Goal: Task Accomplishment & Management: Use online tool/utility

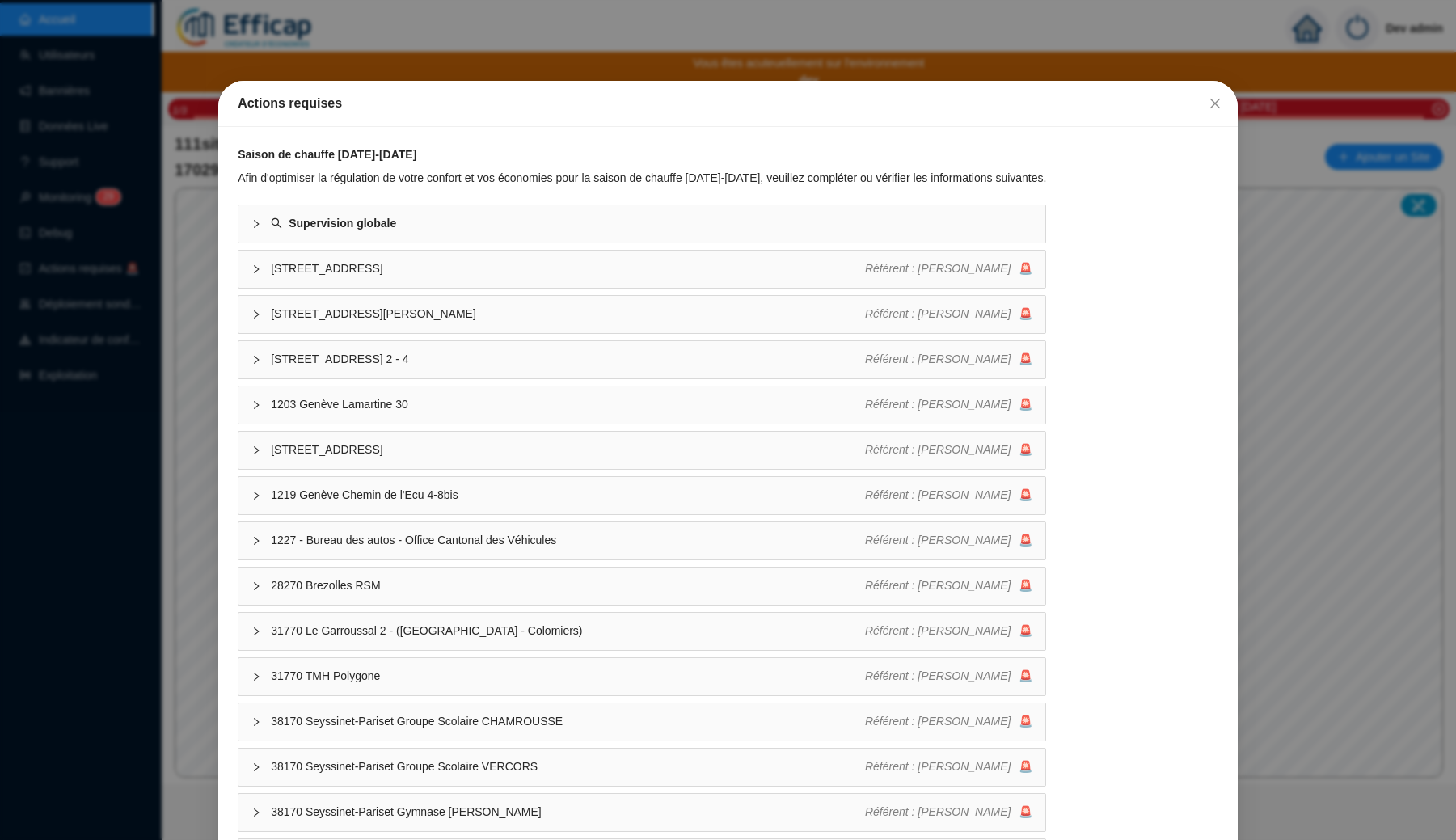
click at [593, 75] on div "Actions requises Saison de chauffe [DATE]-[DATE] Afin d'optimiser la régulation…" at bounding box center [728, 420] width 1456 height 840
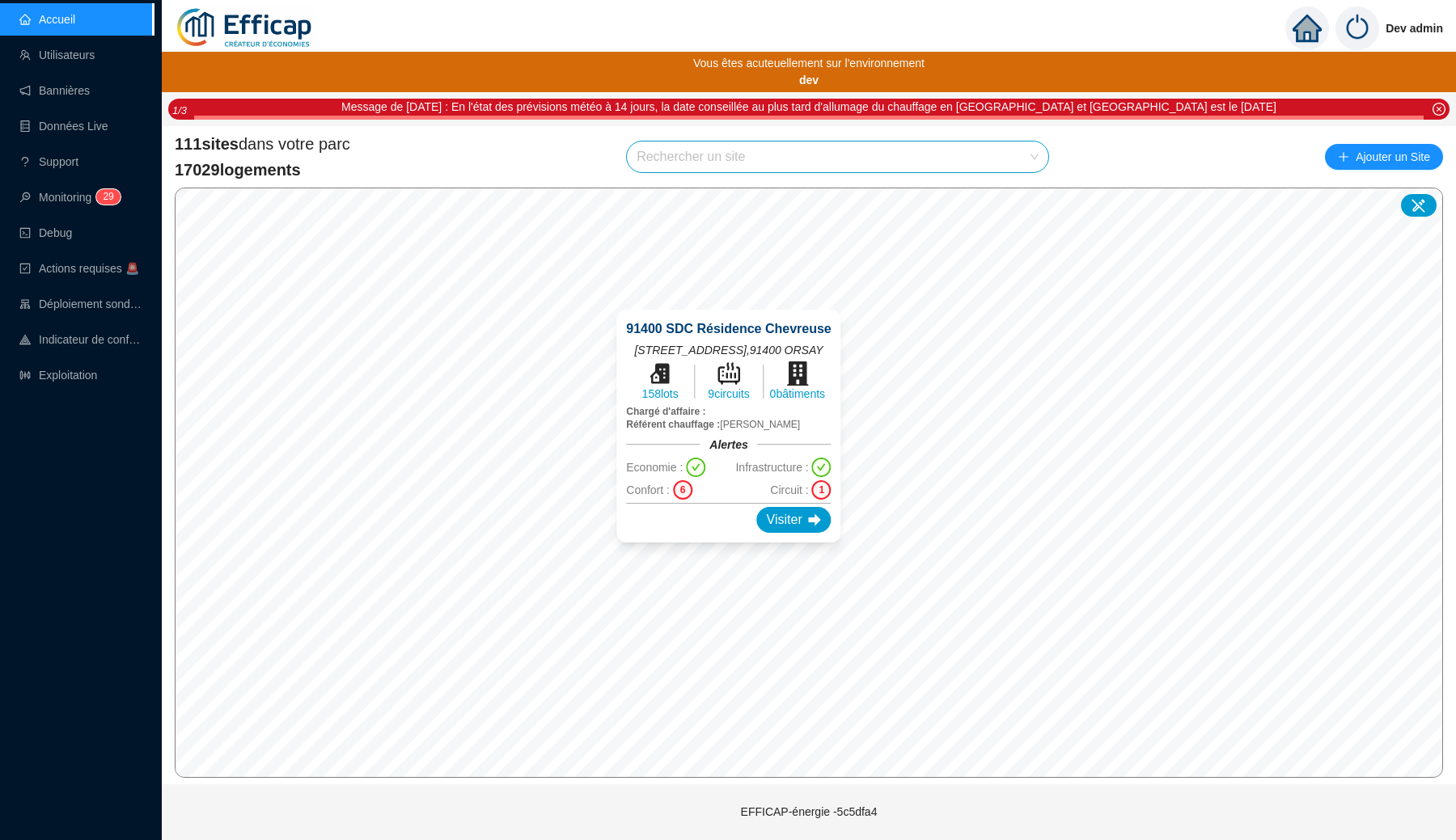
click at [714, 164] on input "search" at bounding box center [830, 157] width 388 height 31
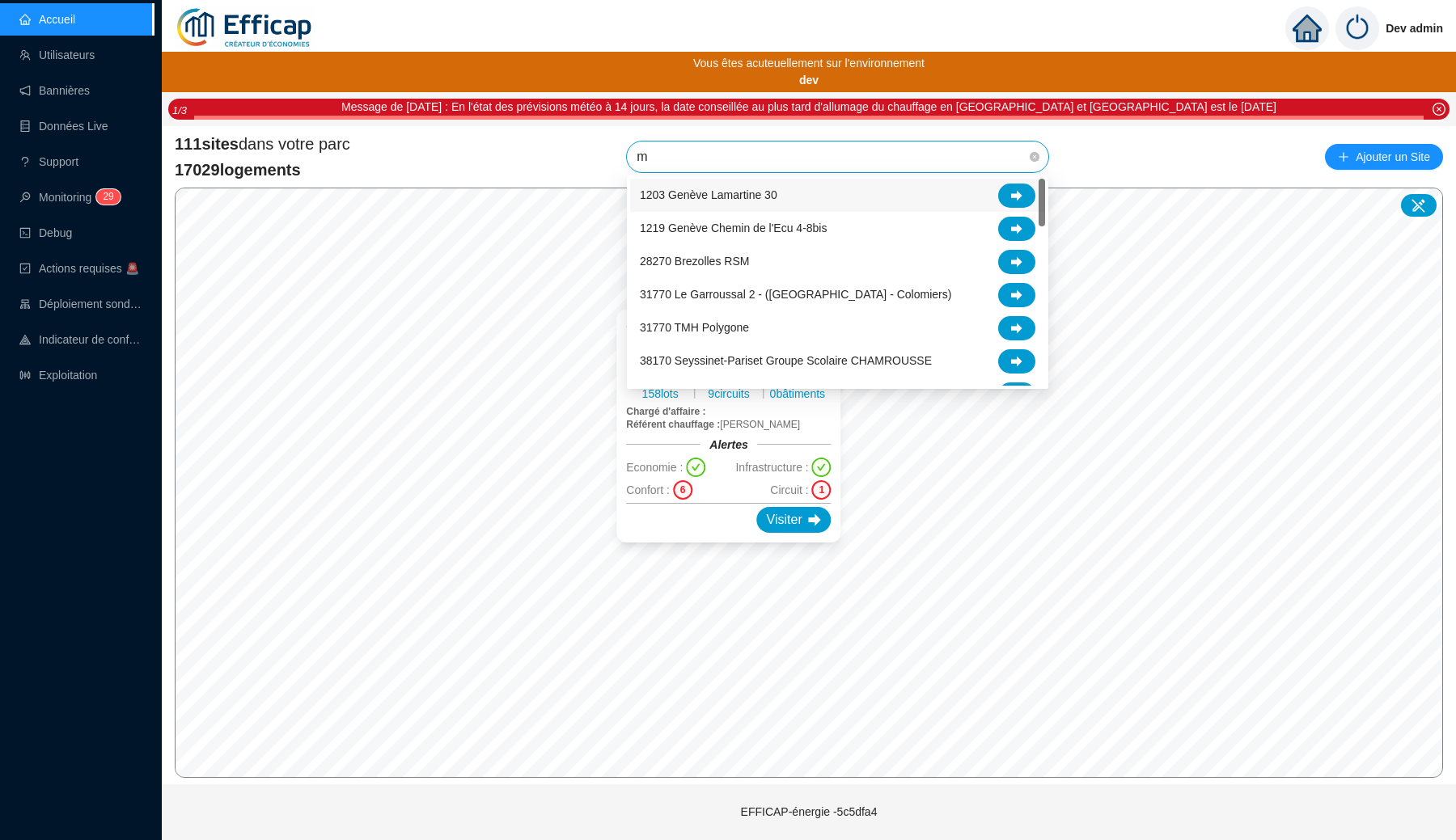
type input "mé"
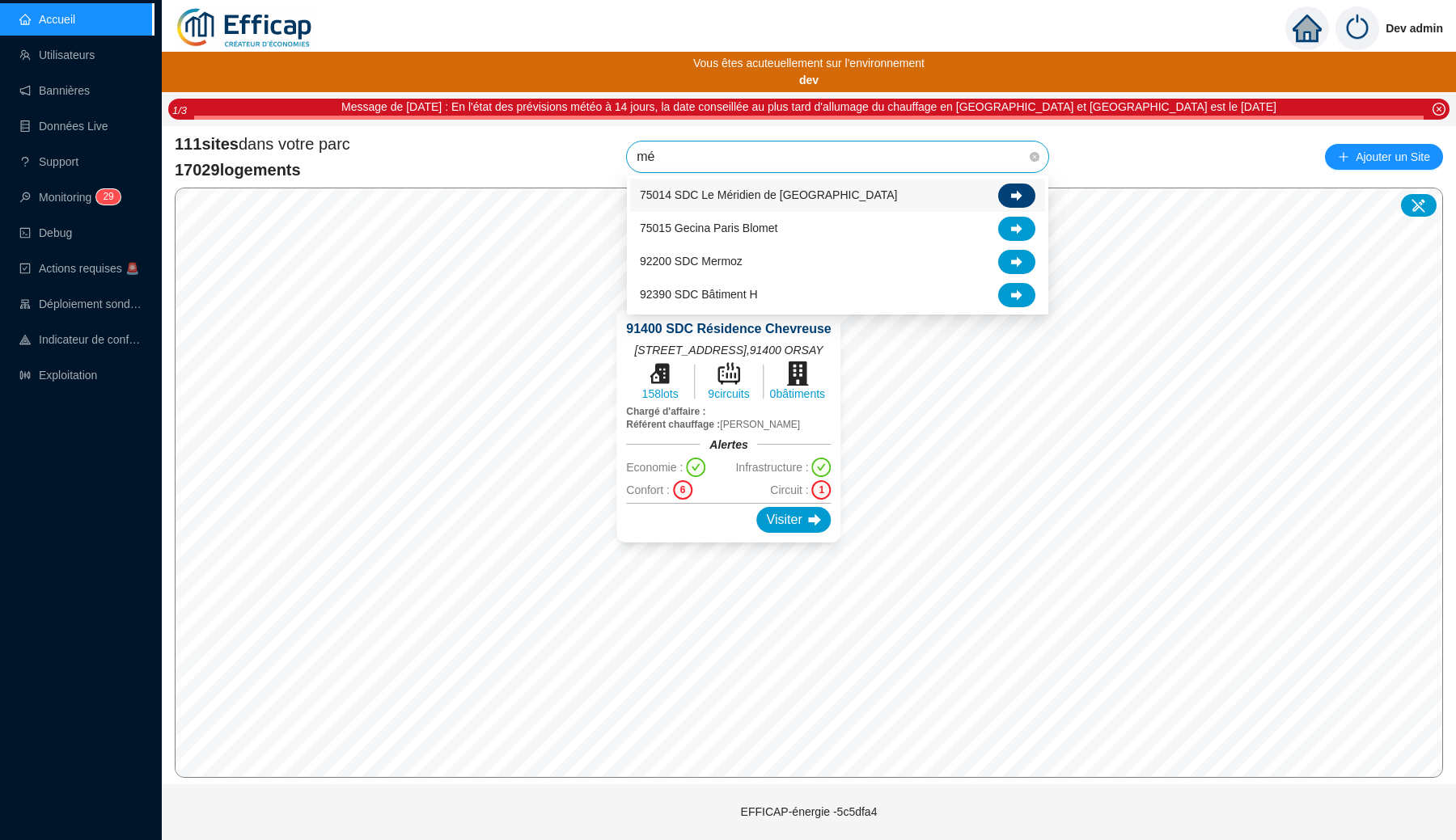
click at [1015, 193] on icon at bounding box center [1016, 195] width 11 height 11
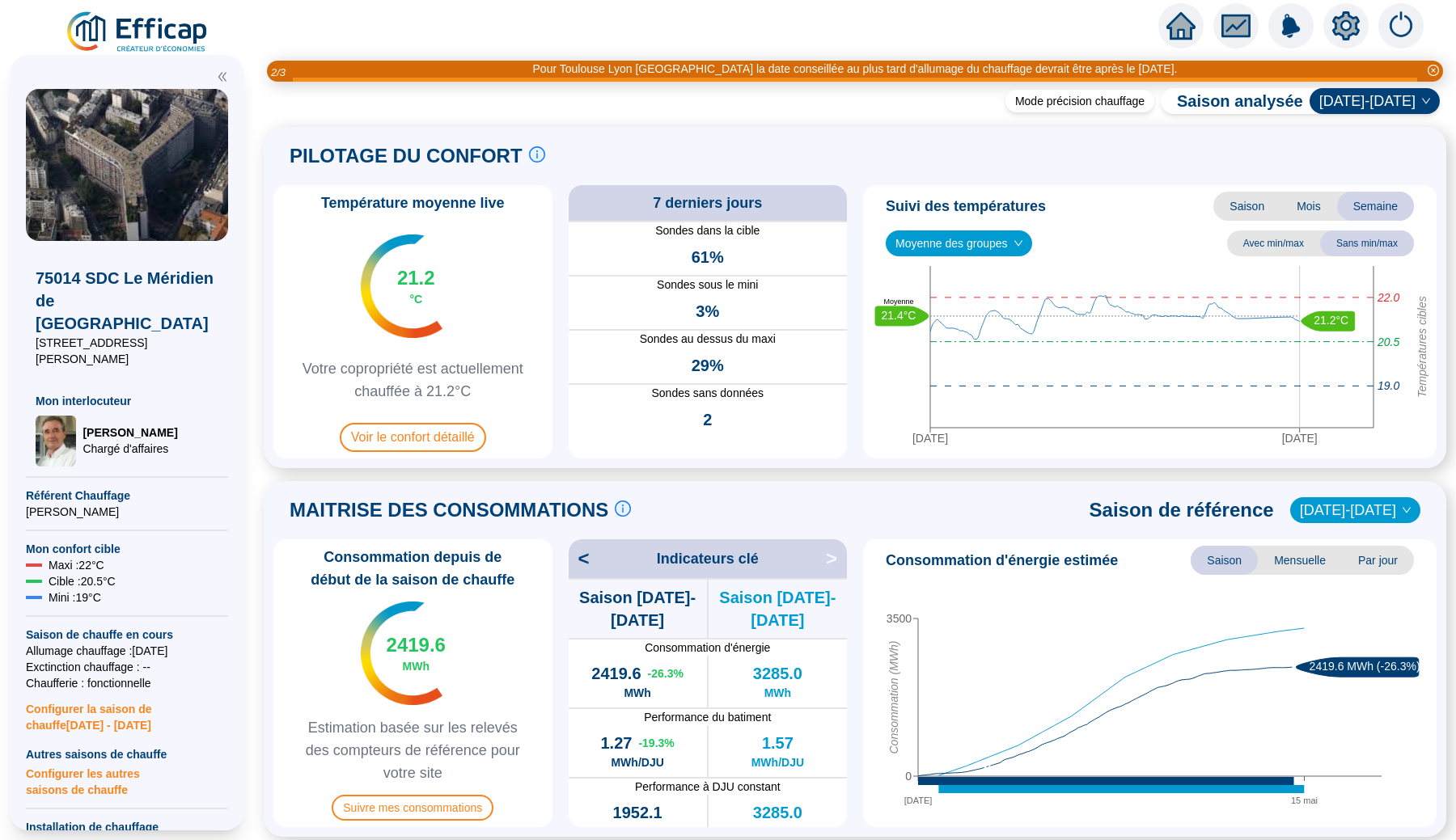
click at [857, 195] on div "Température moyenne live 21.2 °C Votre copropriété est actuellement chauffée à …" at bounding box center [855, 322] width 1163 height 274
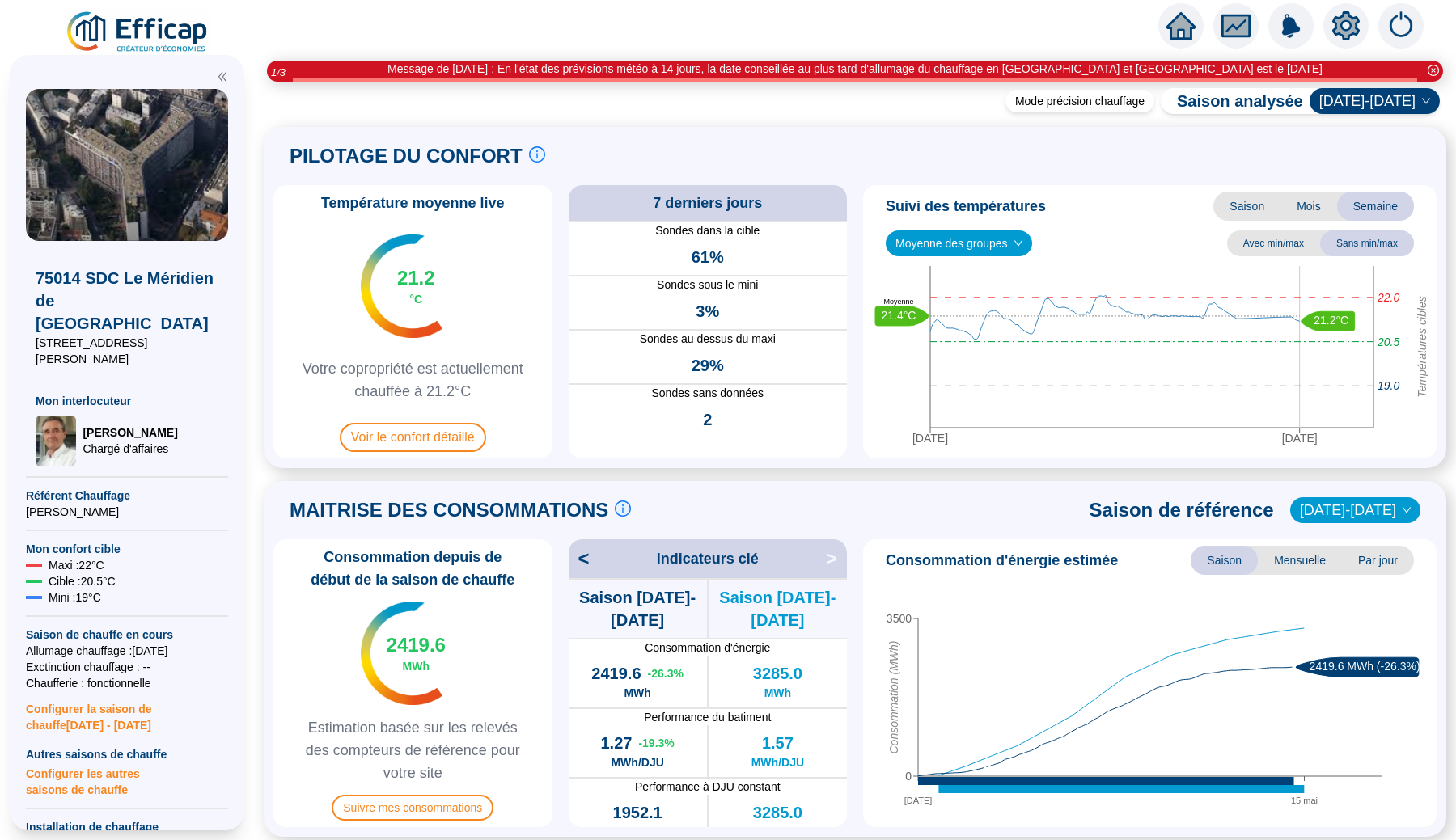
click at [78, 23] on img at bounding box center [138, 33] width 146 height 45
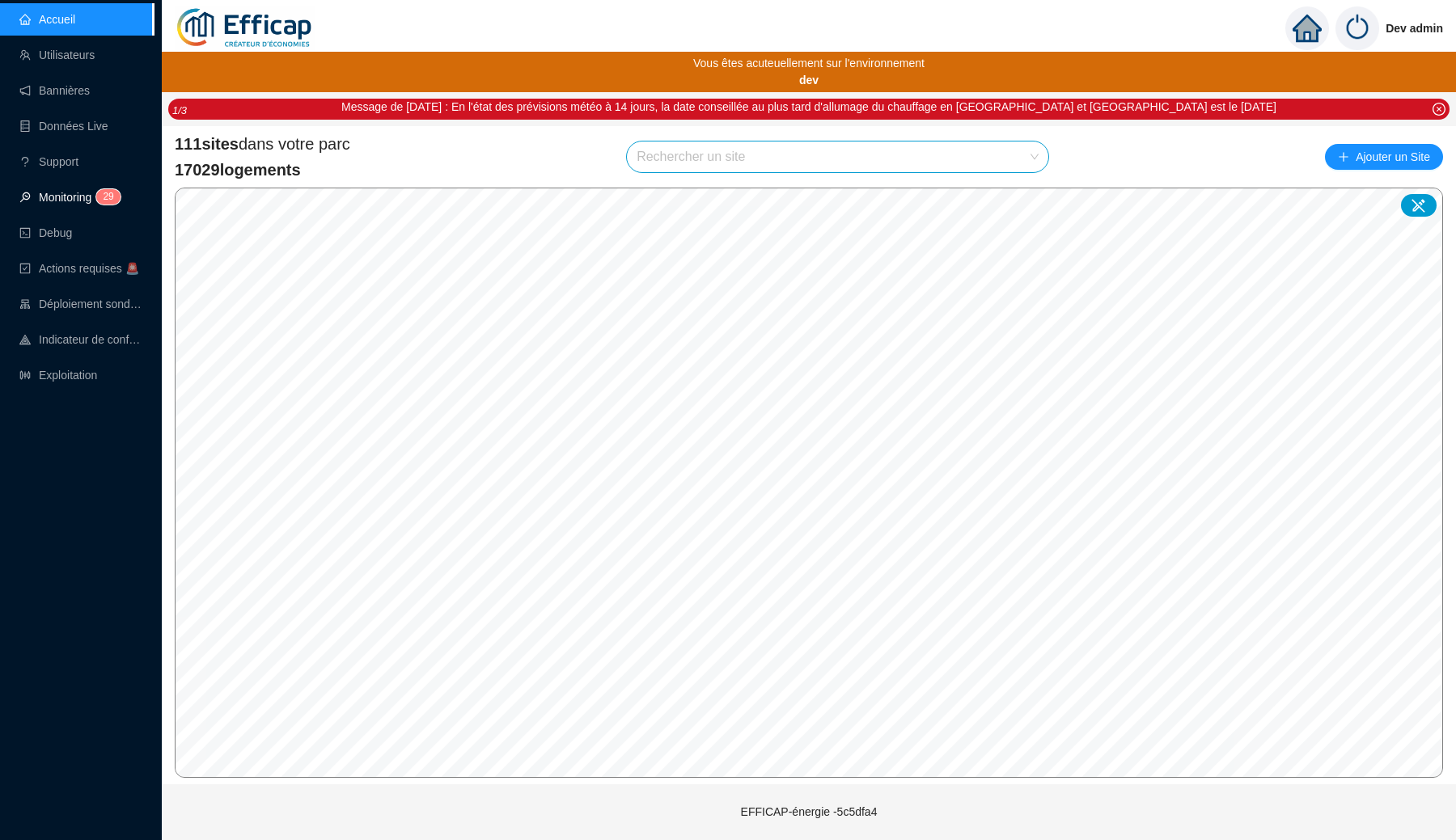
click at [67, 193] on link "Monitoring 2 9" at bounding box center [67, 196] width 97 height 13
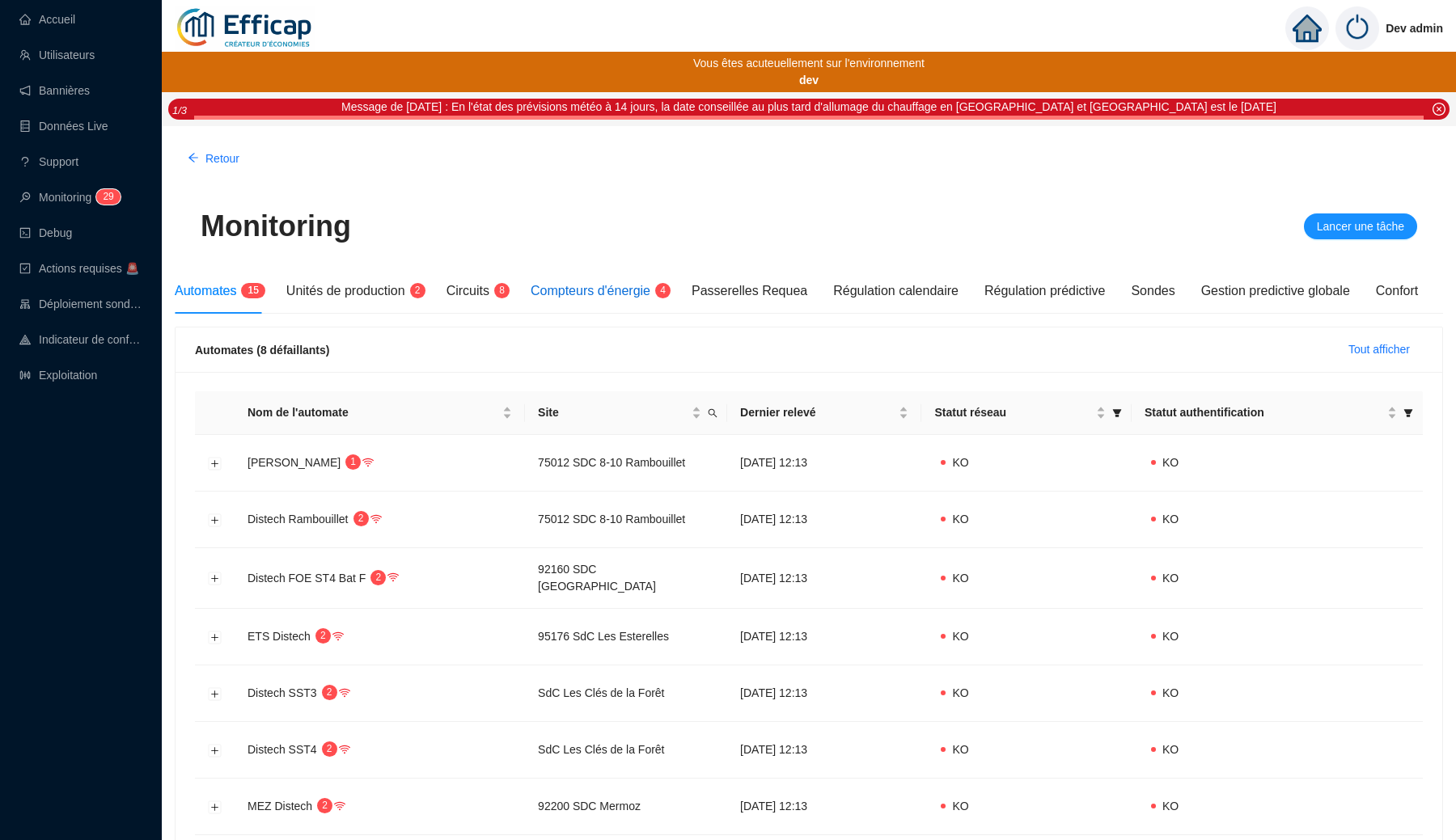
click at [618, 290] on span "Compteurs d'énergie" at bounding box center [590, 290] width 120 height 13
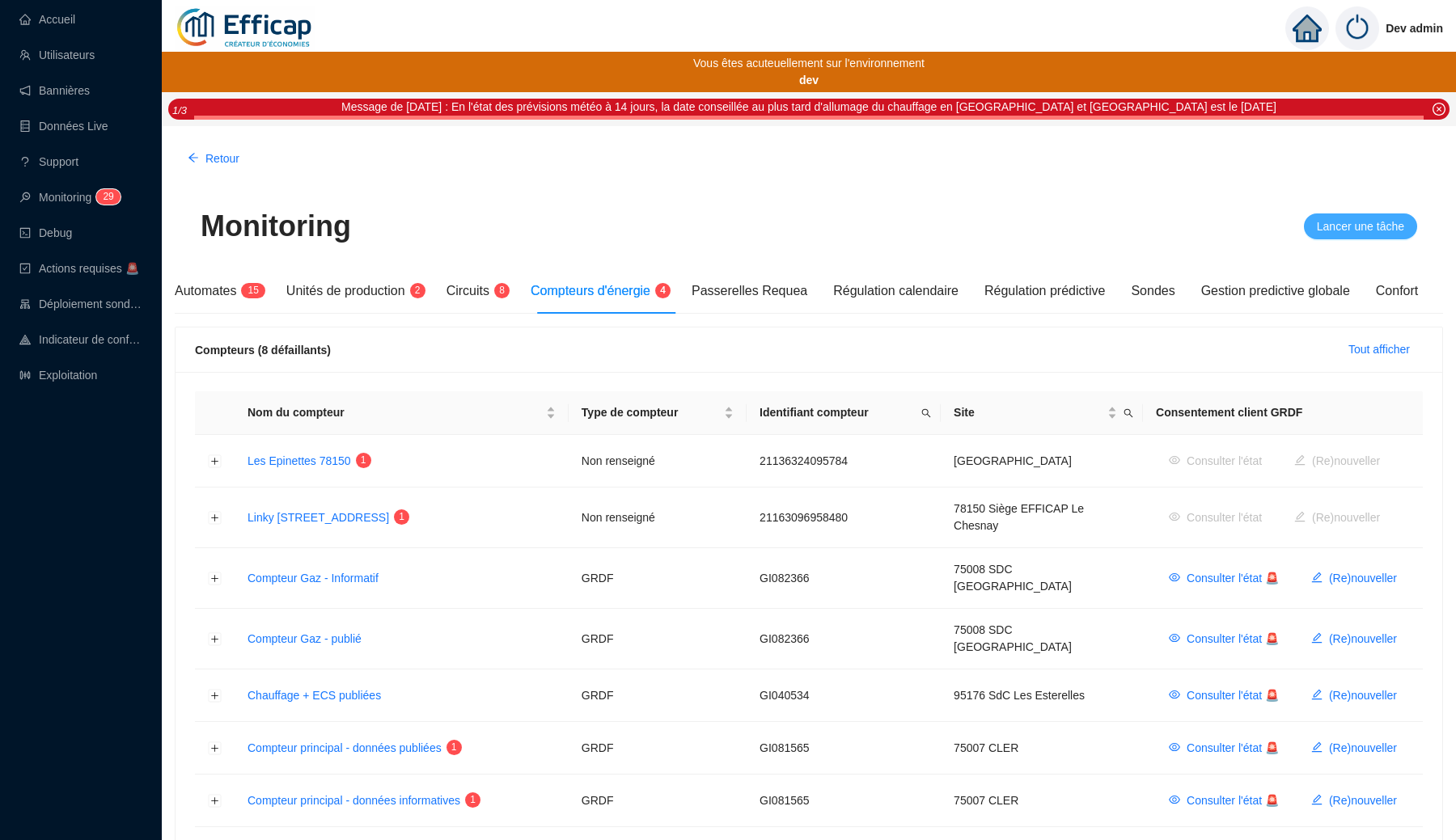
click at [1369, 233] on span "Lancer une tâche" at bounding box center [1360, 227] width 87 height 17
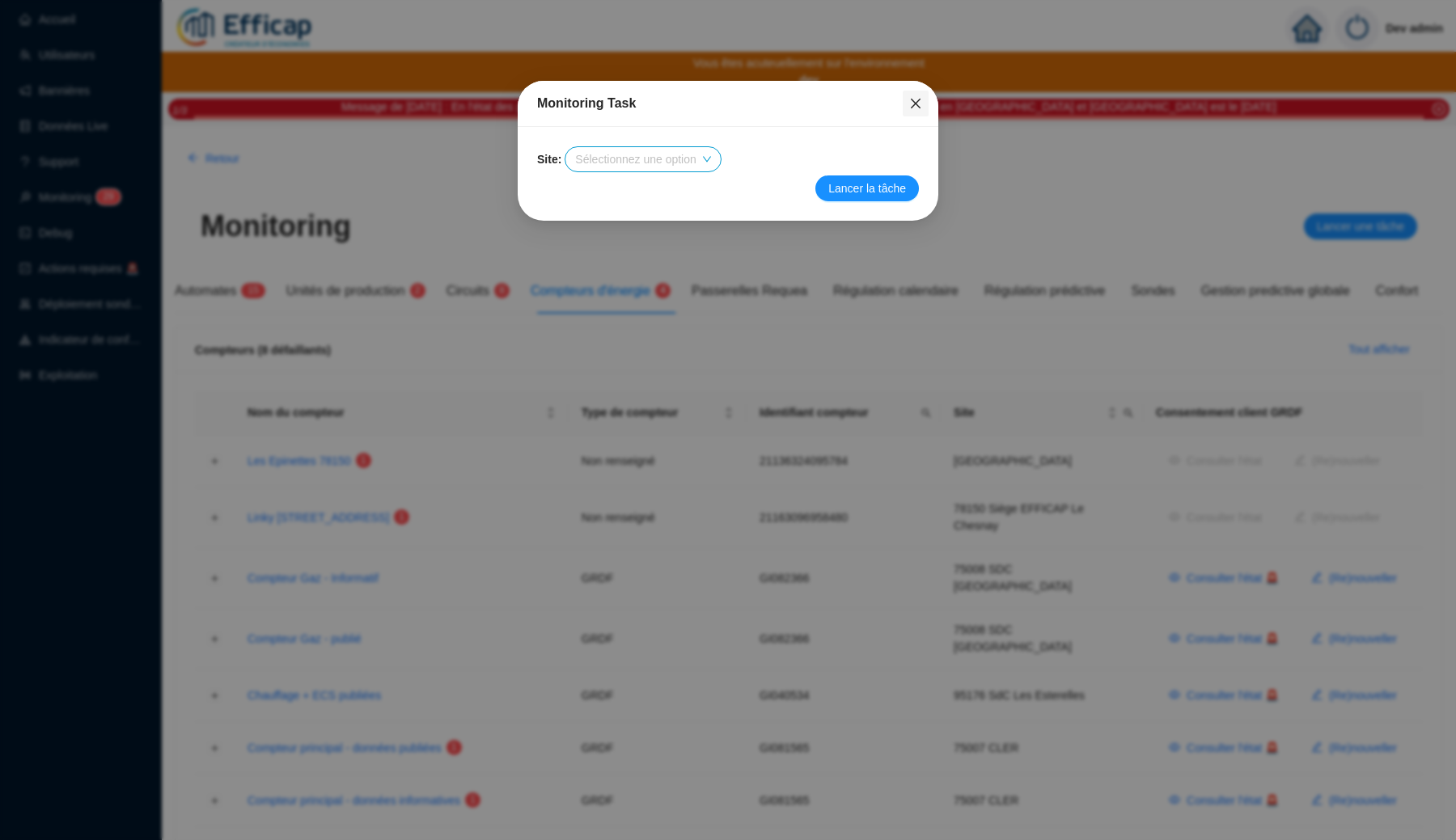
click at [914, 103] on icon "close" at bounding box center [915, 103] width 13 height 13
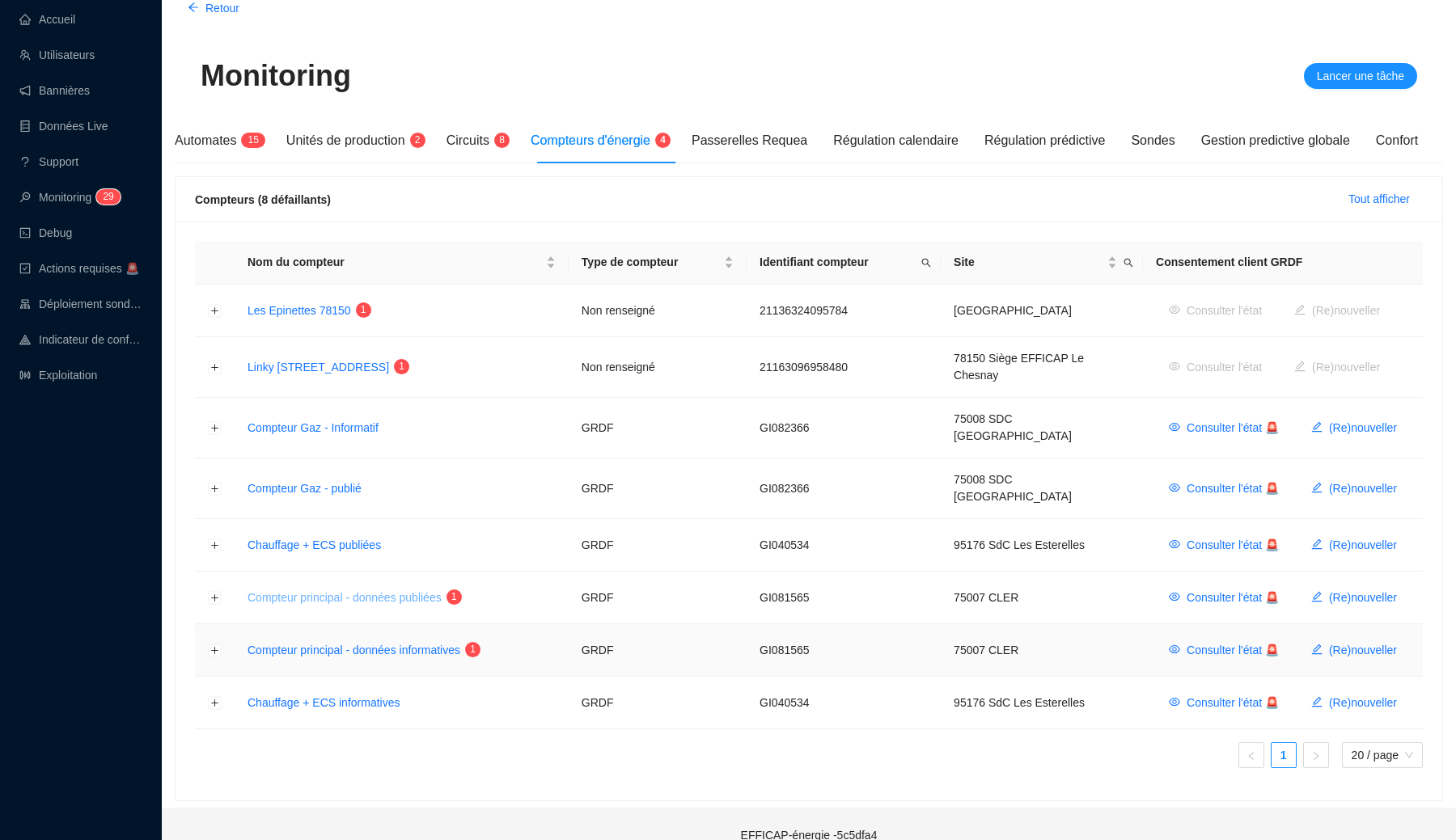
scroll to position [149, 0]
click at [216, 592] on button "Développer la ligne" at bounding box center [215, 598] width 13 height 13
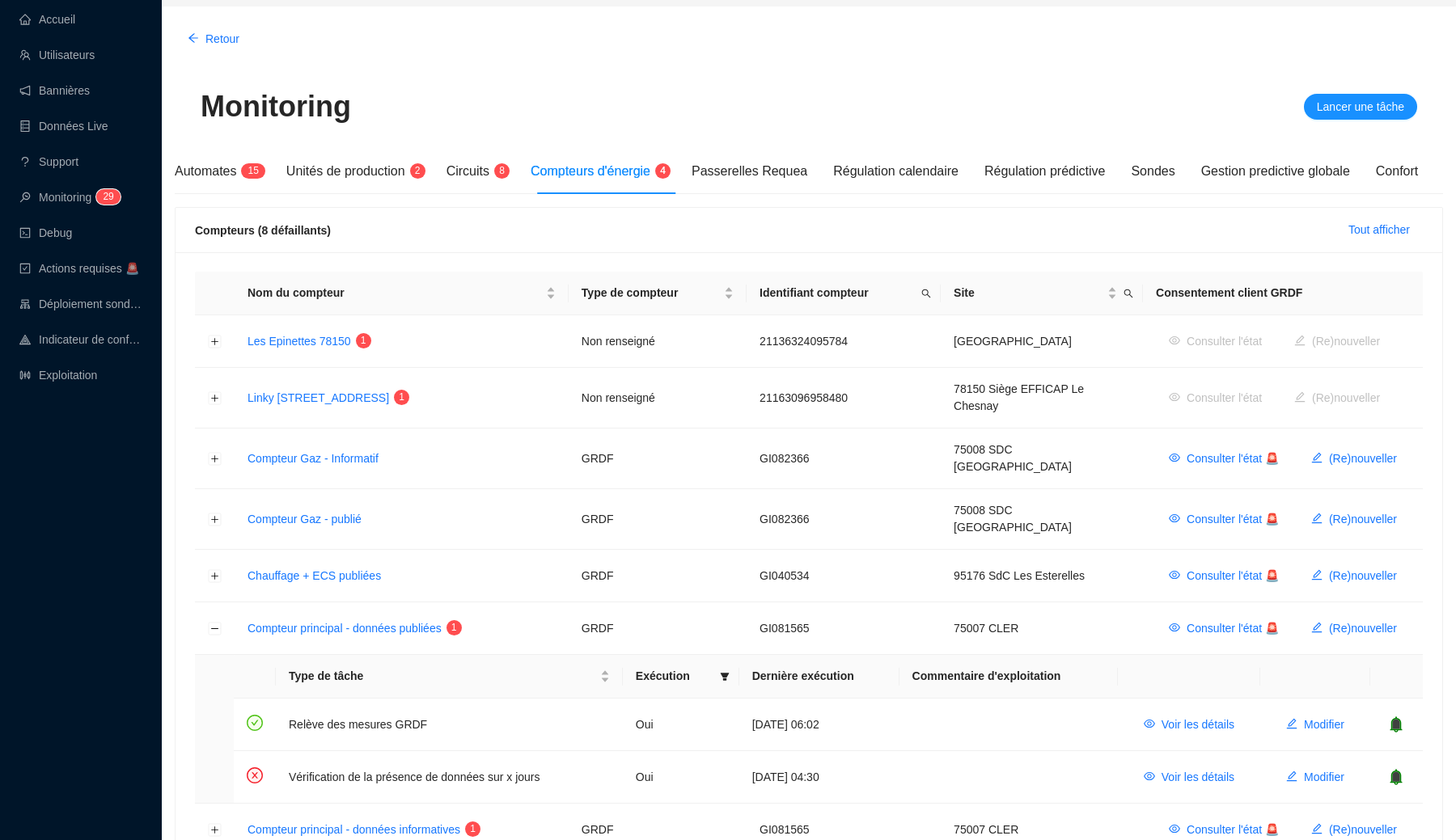
scroll to position [117, 0]
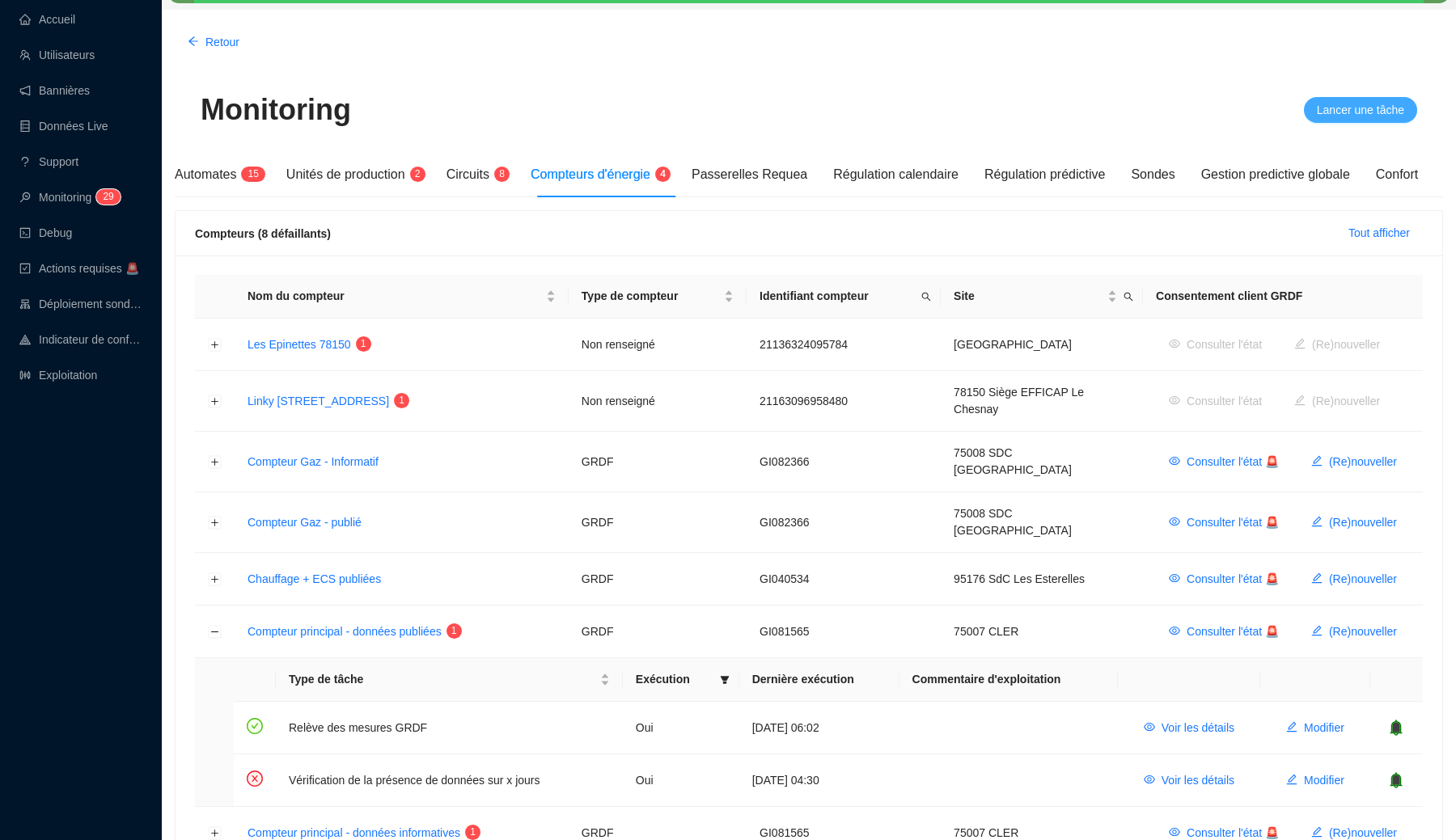
click at [1353, 112] on span "Lancer une tâche" at bounding box center [1360, 110] width 87 height 17
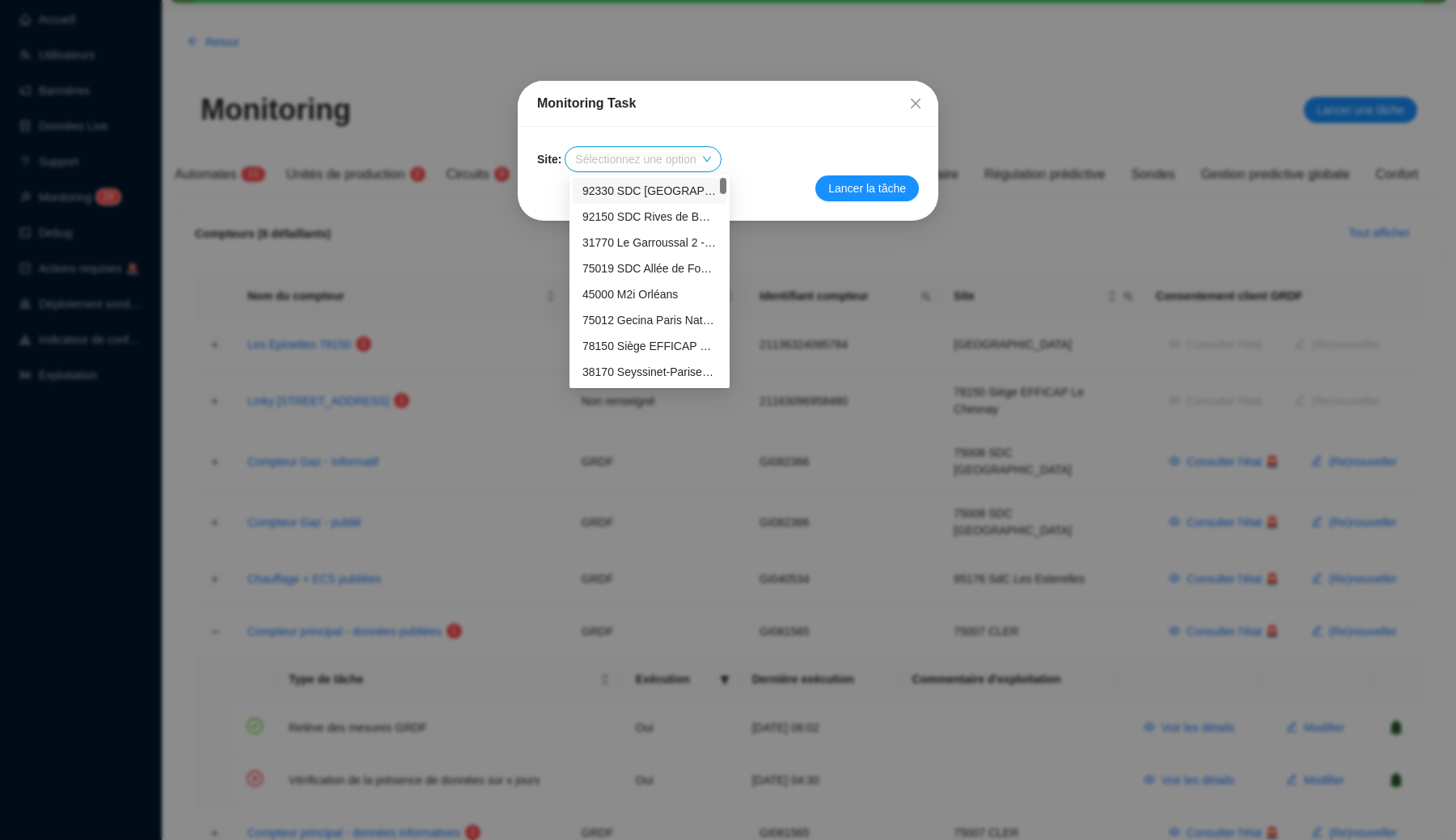
click at [681, 160] on input "search" at bounding box center [635, 159] width 121 height 24
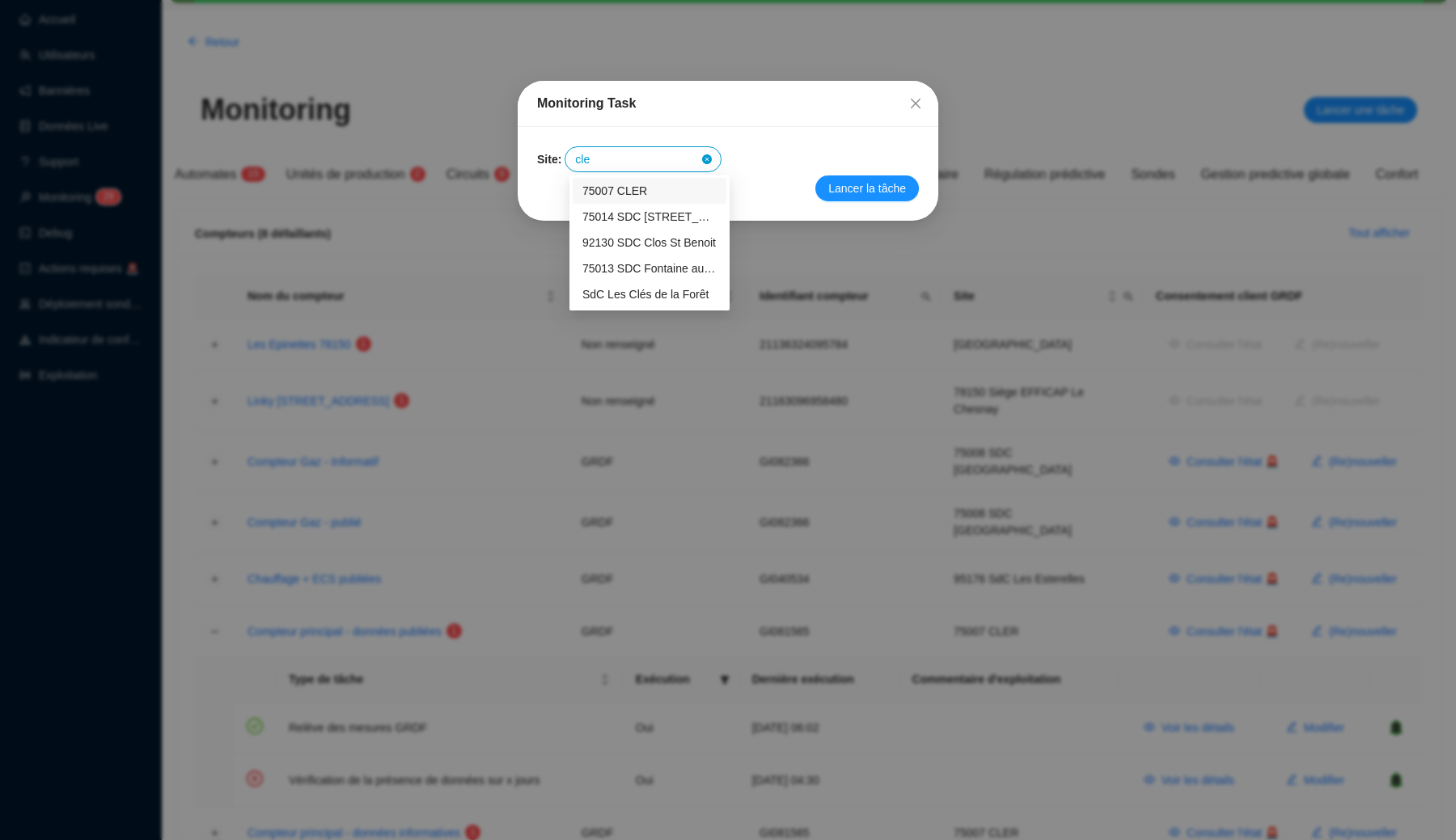
type input "cler"
click at [645, 190] on div "75007 CLER" at bounding box center [650, 191] width 134 height 17
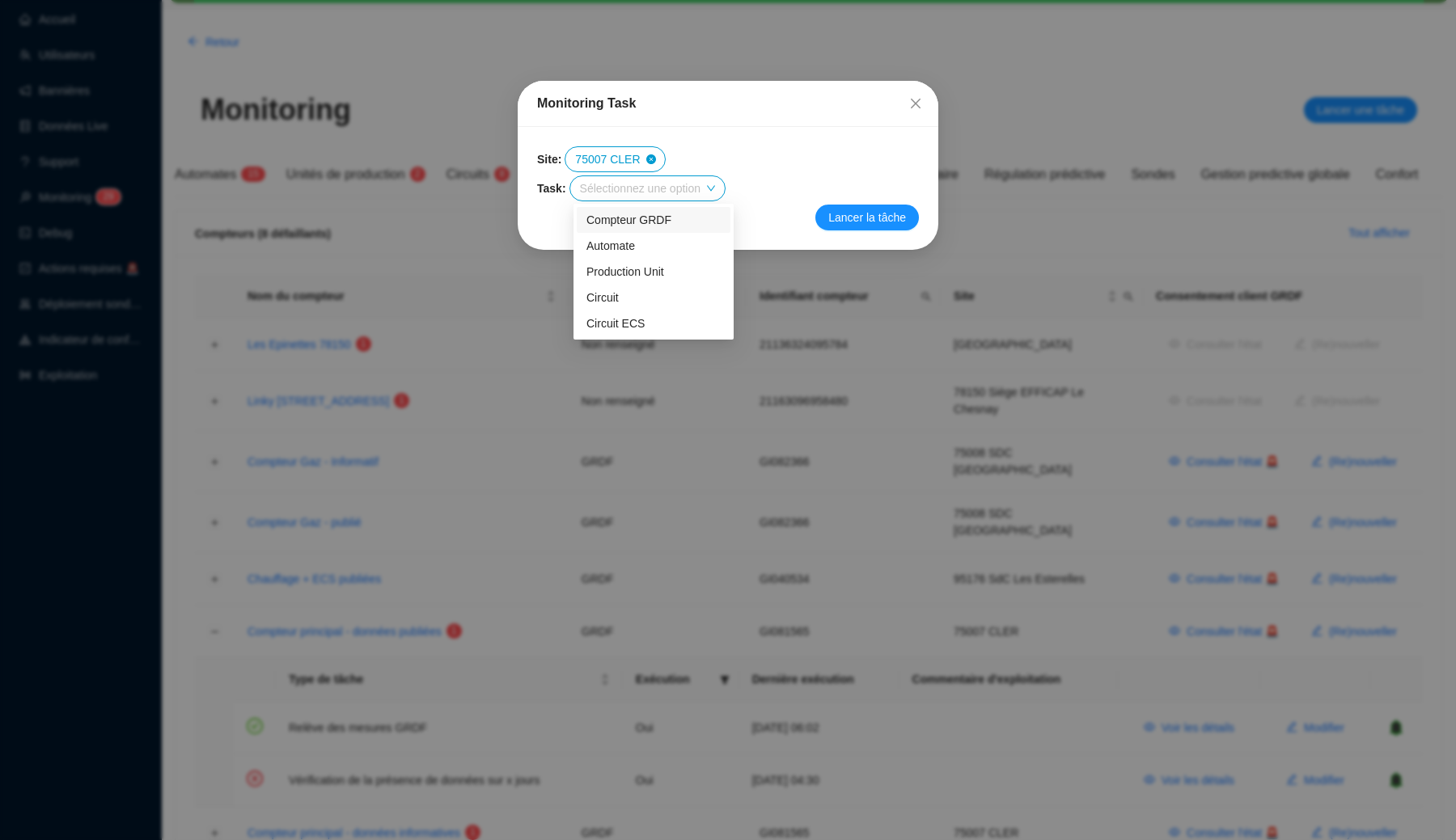
click at [626, 190] on input "search" at bounding box center [640, 188] width 121 height 24
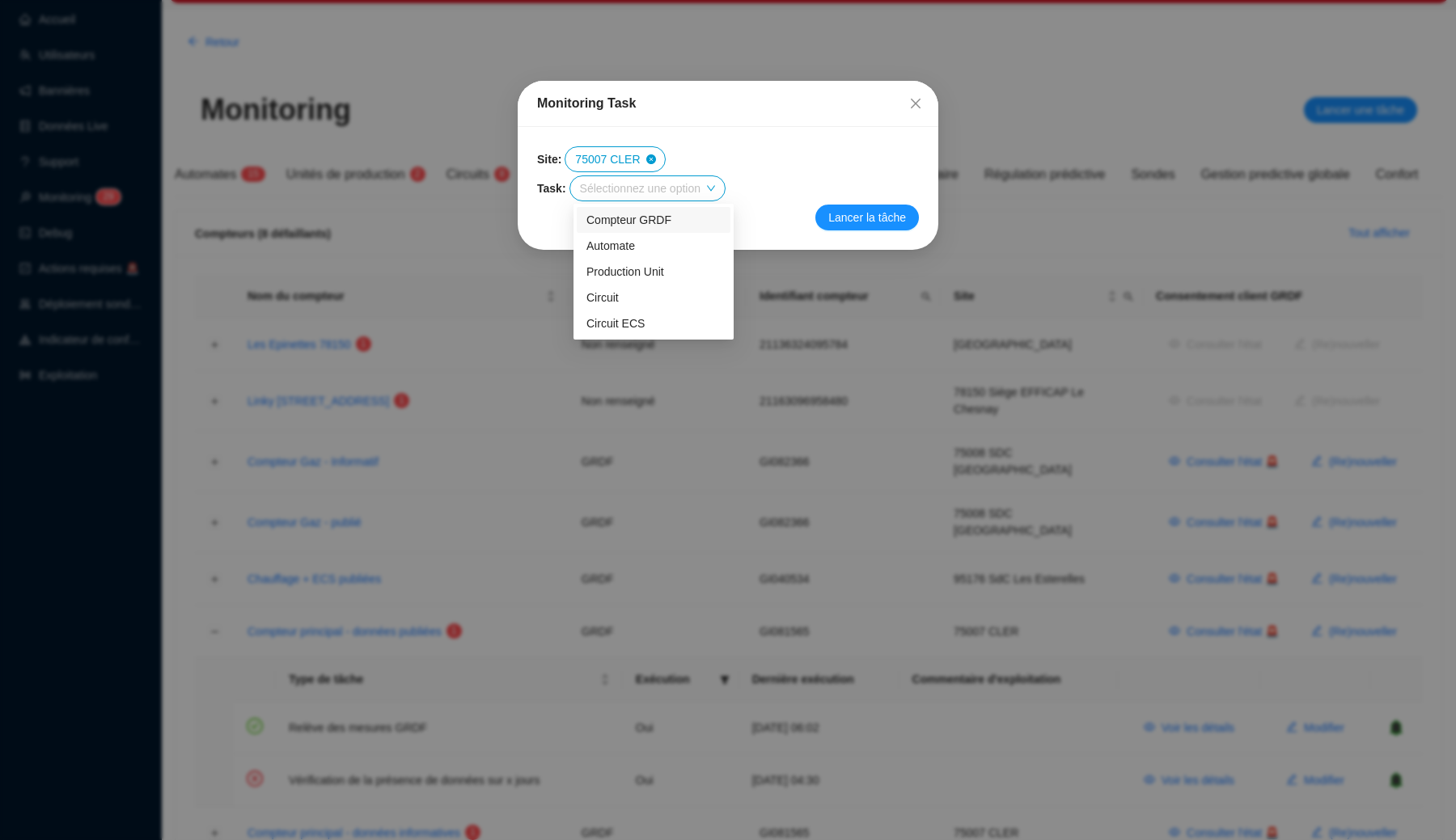
click at [640, 221] on div "Compteur GRDF" at bounding box center [654, 220] width 134 height 17
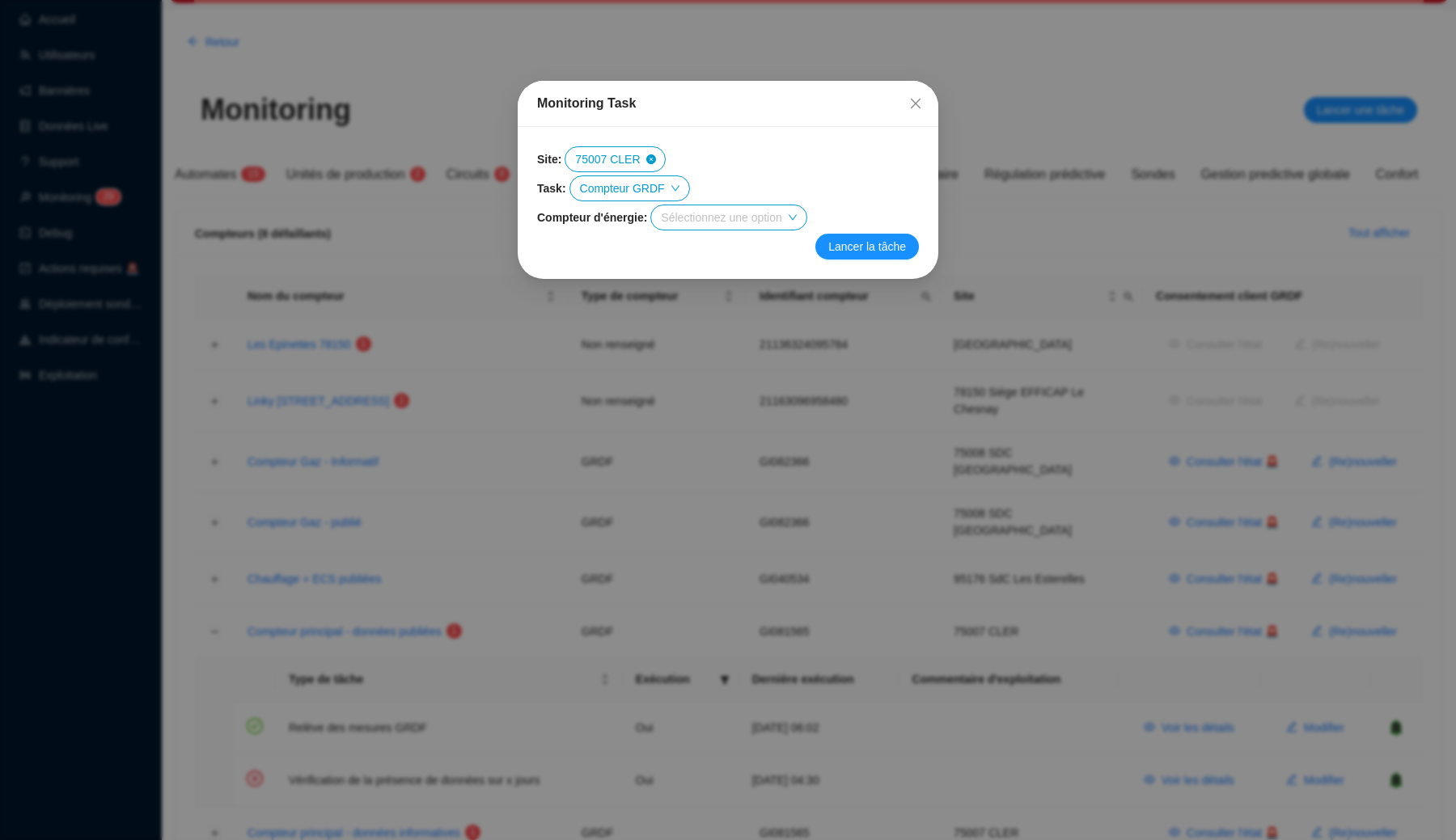
click at [693, 216] on input "search" at bounding box center [721, 217] width 121 height 24
click at [750, 248] on div "Compteur principal - données publiées" at bounding box center [739, 249] width 134 height 17
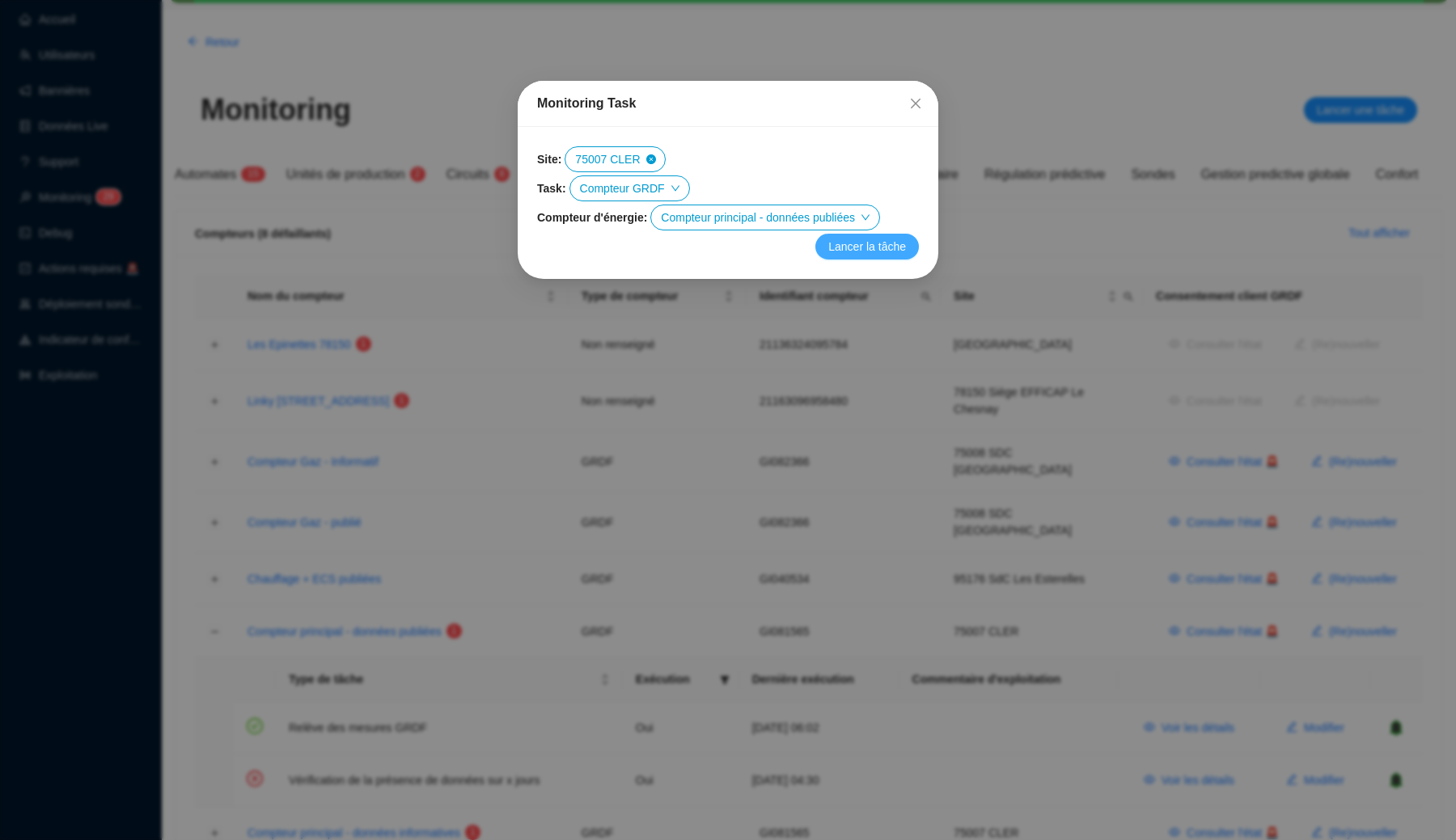
click at [854, 250] on span "Lancer la tâche" at bounding box center [867, 247] width 78 height 17
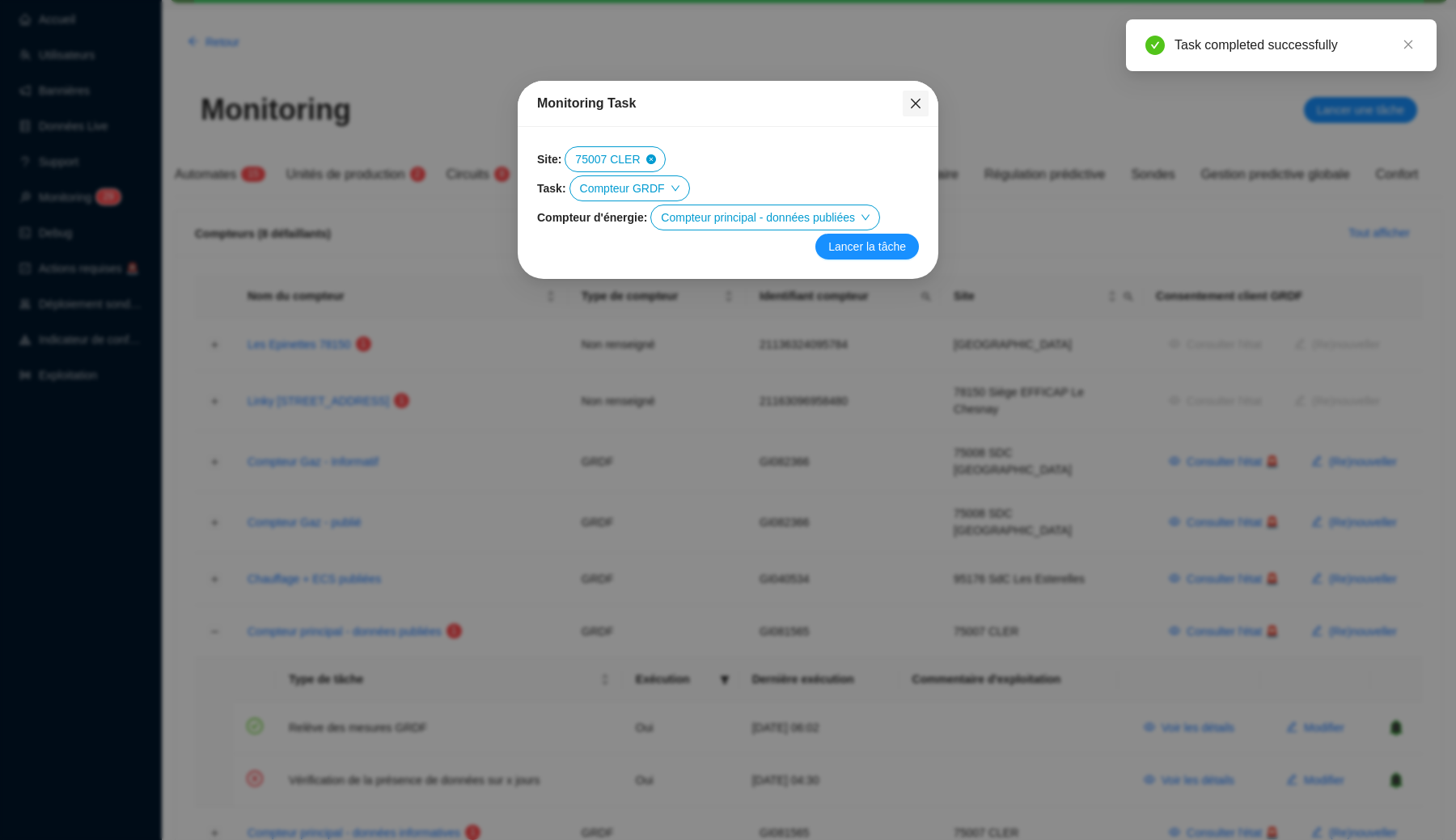
click at [916, 103] on icon "close" at bounding box center [916, 104] width 10 height 10
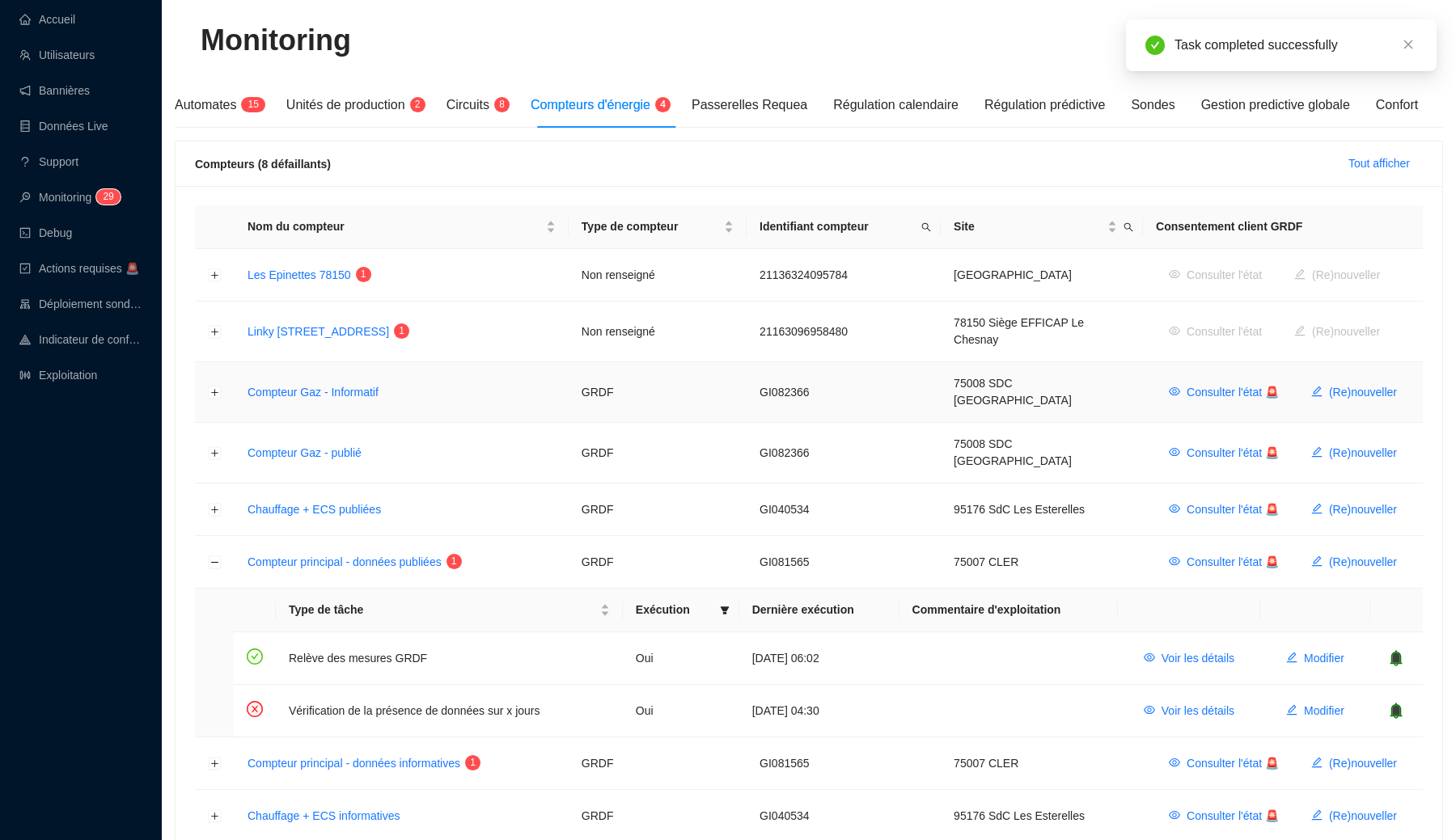
scroll to position [206, 0]
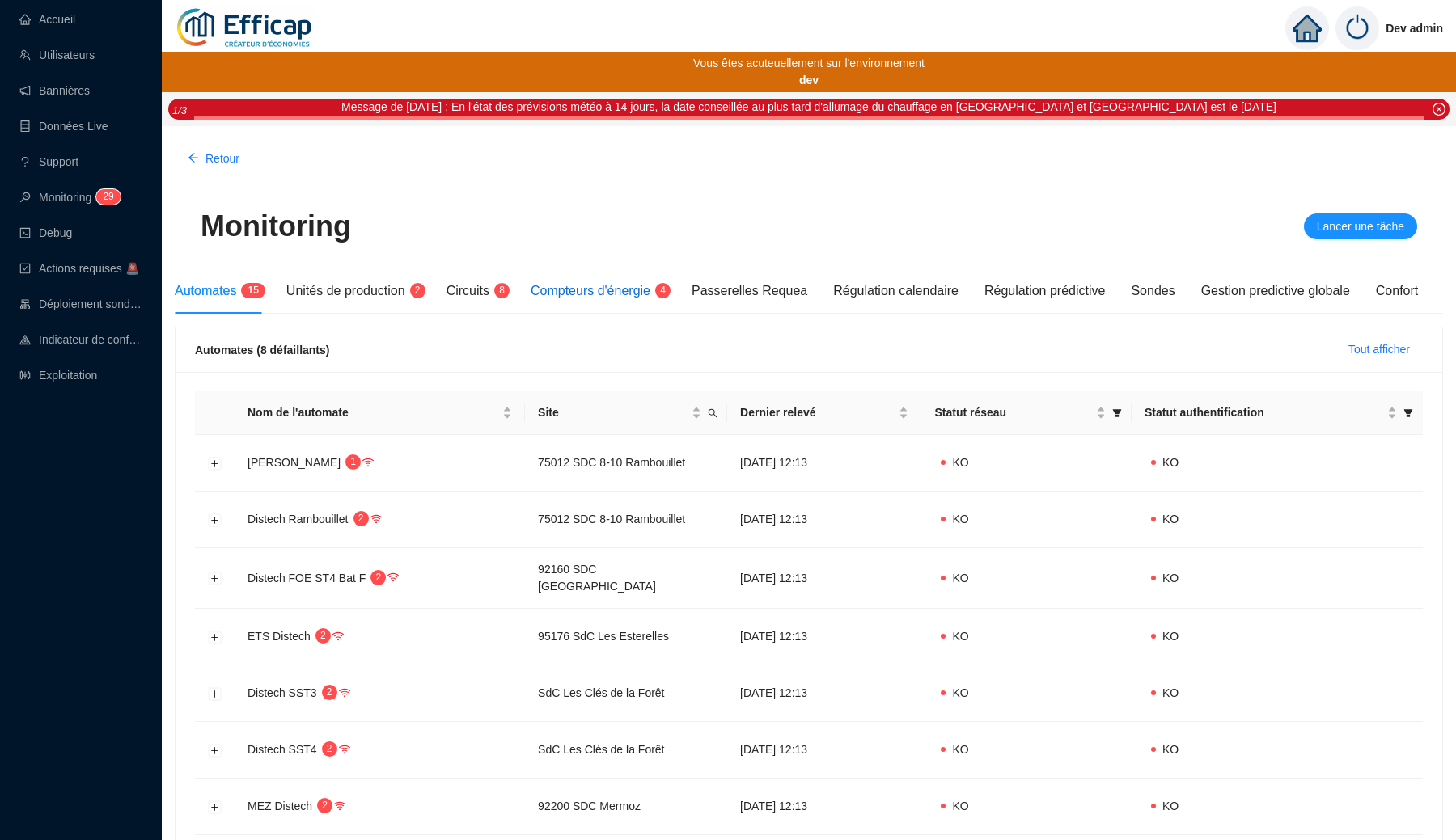
click at [583, 287] on span "Compteurs d'énergie" at bounding box center [590, 290] width 120 height 13
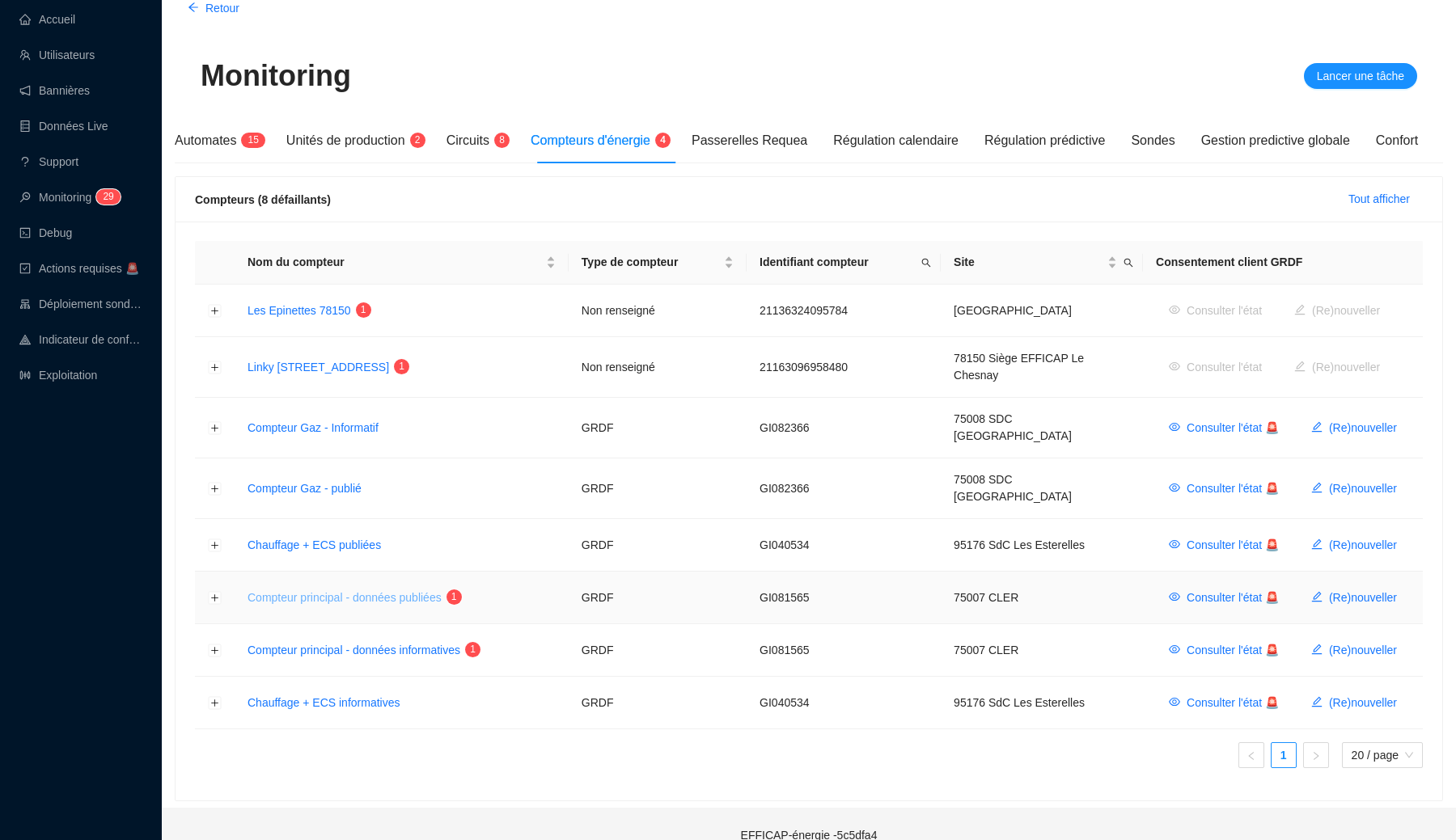
scroll to position [149, 0]
click at [211, 592] on button "Développer la ligne" at bounding box center [215, 598] width 13 height 13
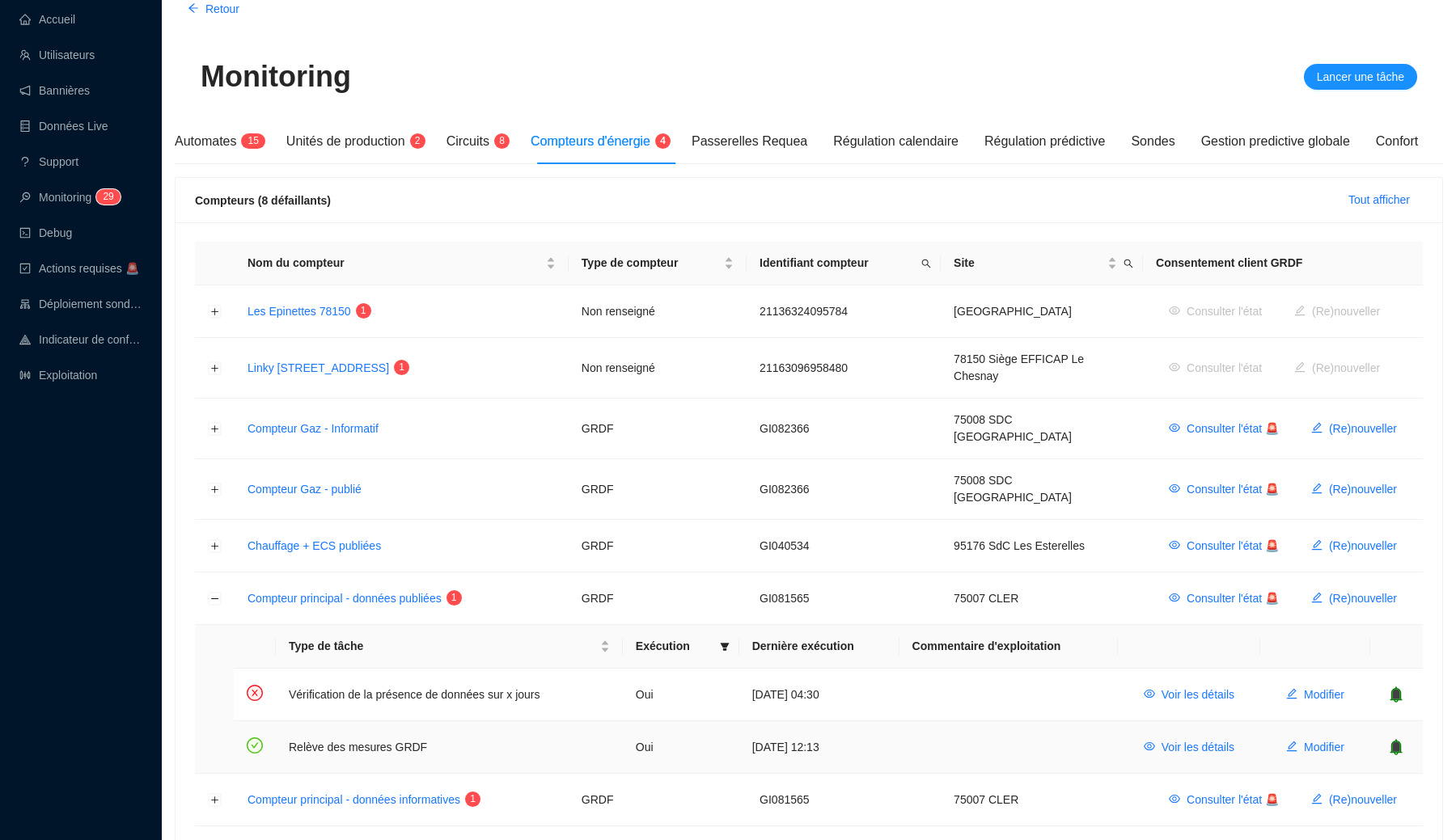
drag, startPoint x: 819, startPoint y: 723, endPoint x: 853, endPoint y: 723, distance: 34.0
click at [853, 723] on td "[DATE] 12:13" at bounding box center [819, 748] width 160 height 52
drag, startPoint x: 774, startPoint y: 727, endPoint x: 832, endPoint y: 726, distance: 58.0
click at [832, 726] on td "[DATE] 12:13" at bounding box center [819, 748] width 160 height 52
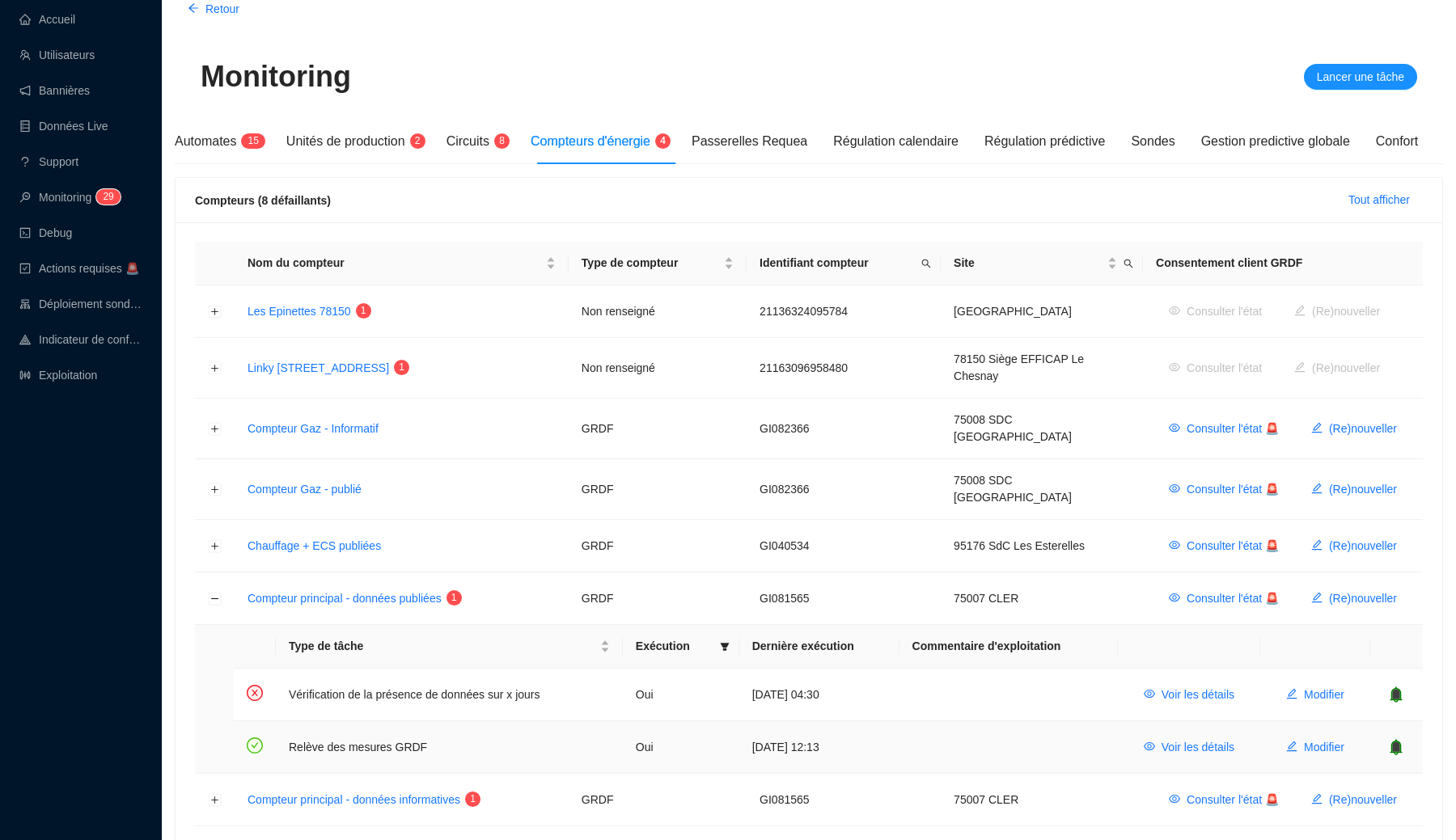
drag, startPoint x: 775, startPoint y: 724, endPoint x: 823, endPoint y: 723, distance: 48.0
click at [823, 724] on td "[DATE] 12:13" at bounding box center [819, 748] width 160 height 52
click at [823, 723] on td "[DATE] 12:13" at bounding box center [819, 748] width 160 height 52
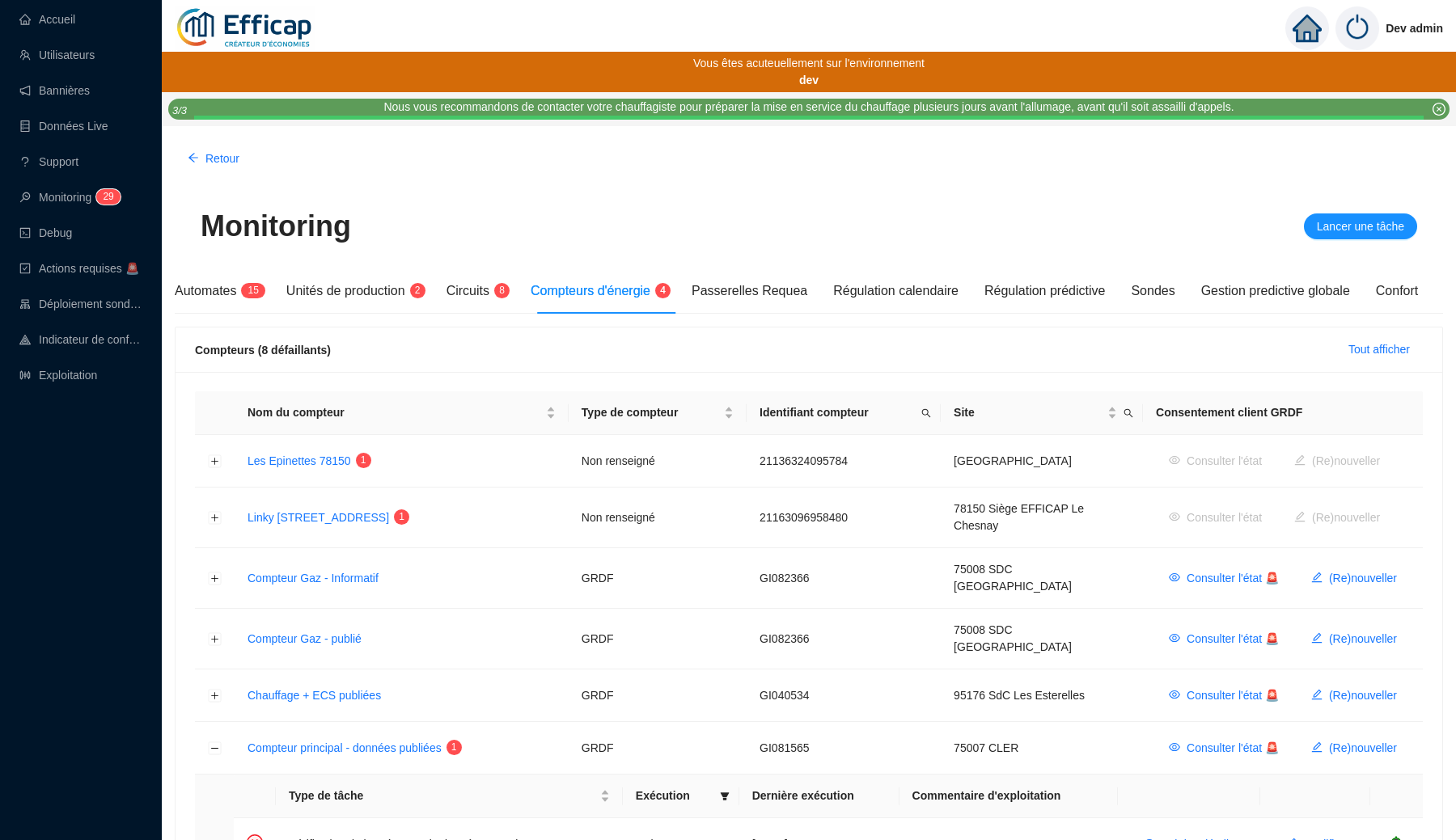
scroll to position [0, 0]
click at [1352, 231] on span "Lancer une tâche" at bounding box center [1360, 227] width 87 height 17
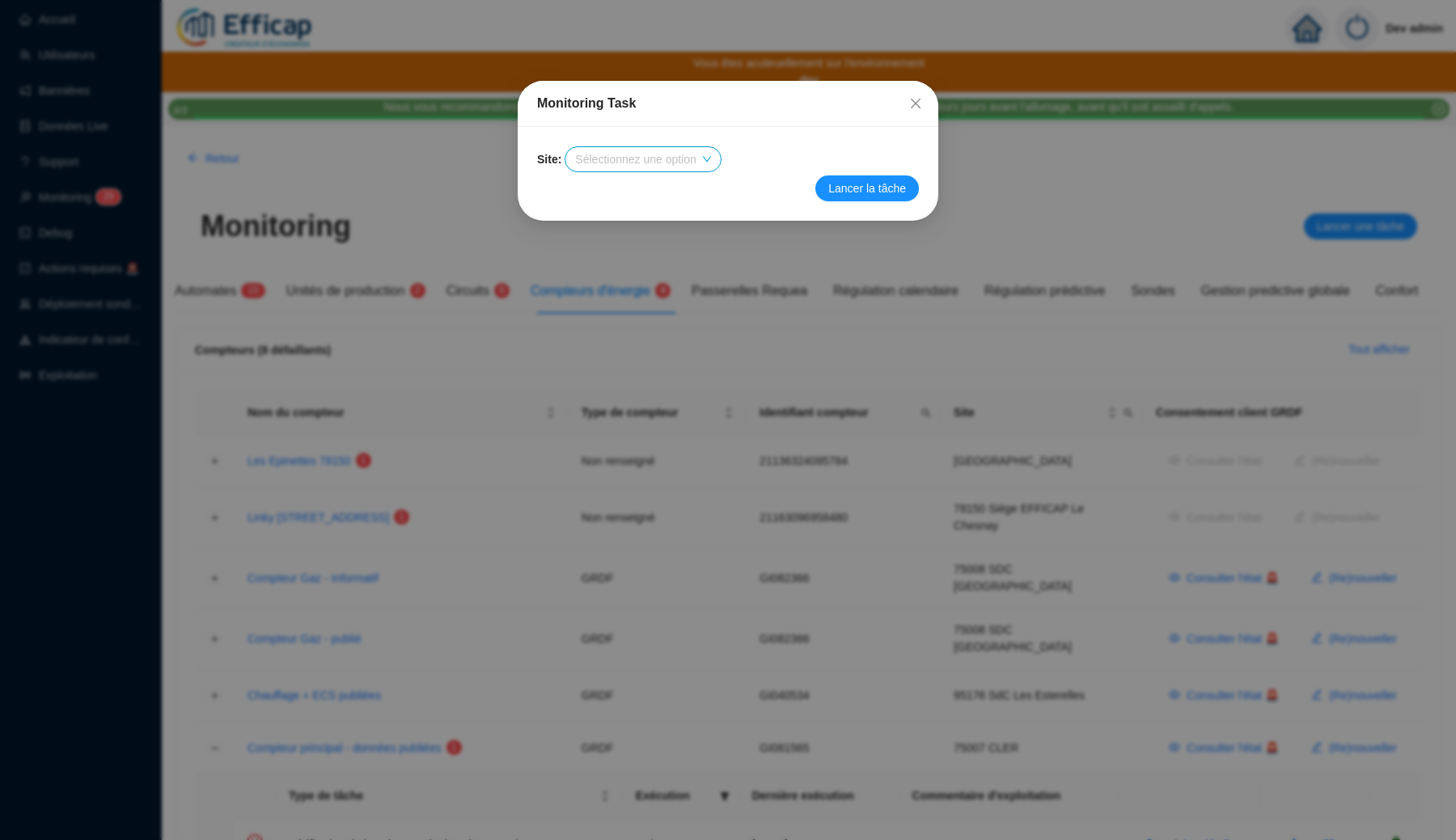
click at [983, 236] on div "Monitoring Task Site : Sélectionnez une option Lancer la tâche" at bounding box center [728, 420] width 1456 height 840
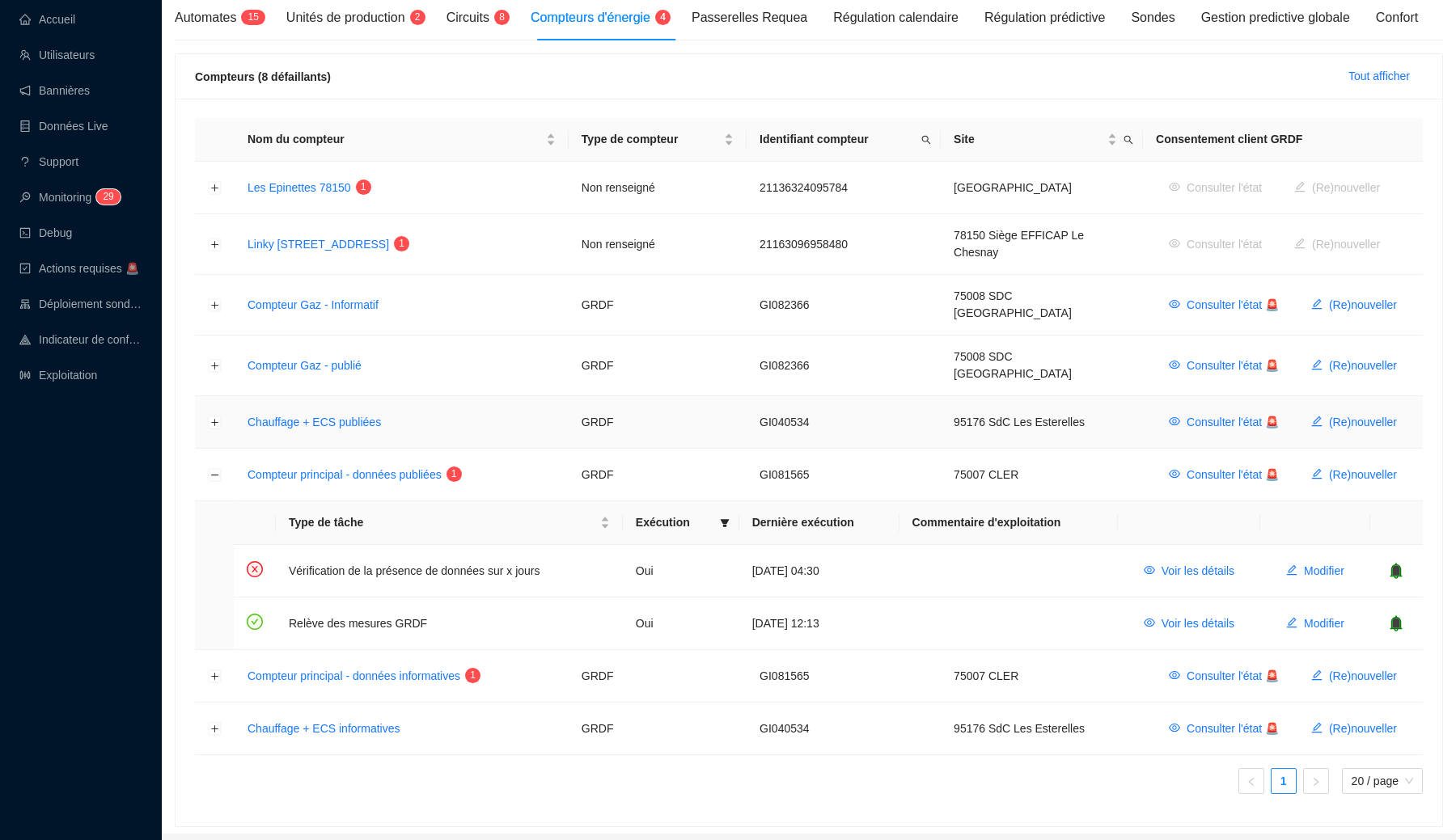
scroll to position [297, 0]
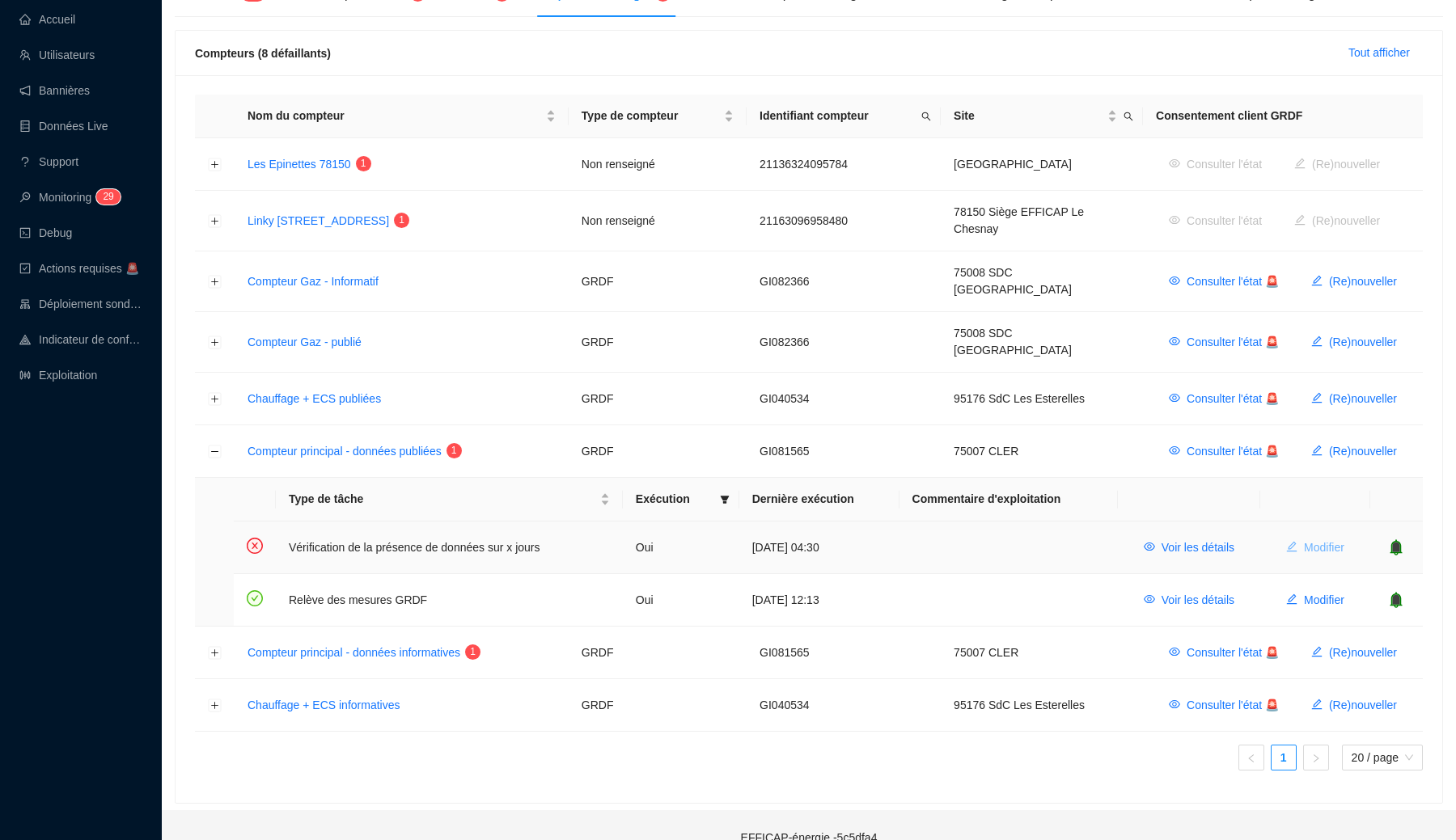
click at [1318, 540] on span "Modifier" at bounding box center [1323, 548] width 40 height 17
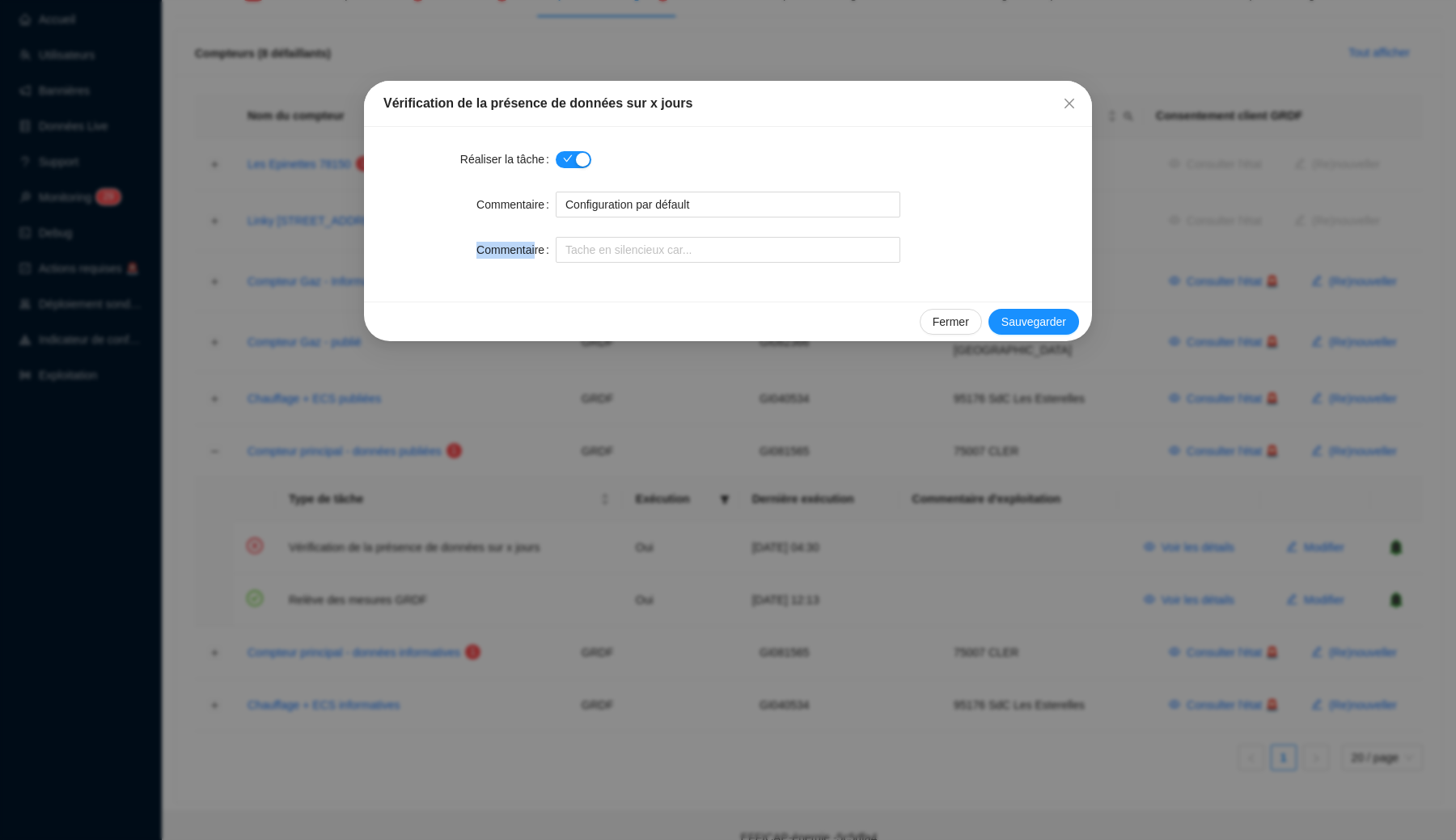
drag, startPoint x: 473, startPoint y: 248, endPoint x: 534, endPoint y: 246, distance: 61.0
click at [534, 246] on div "Commentaire" at bounding box center [469, 249] width 172 height 26
click at [534, 246] on label "Commentaire" at bounding box center [516, 249] width 79 height 26
click at [556, 246] on input "Commentaire" at bounding box center [728, 249] width 345 height 26
click at [584, 253] on input "Commentaire" at bounding box center [728, 249] width 345 height 26
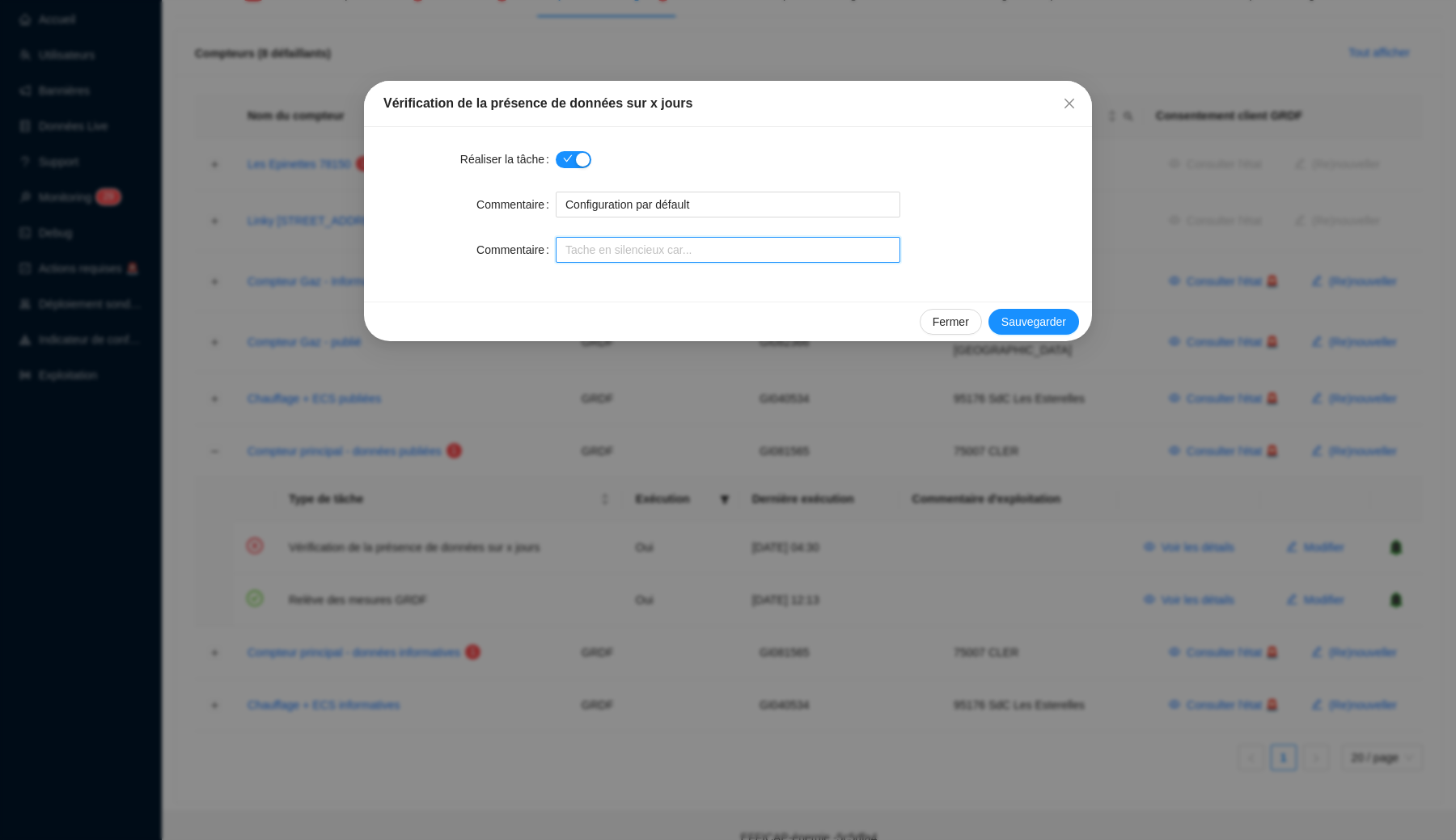
click at [594, 249] on input "Commentaire" at bounding box center [728, 249] width 345 height 26
type input "test 1"
click at [1039, 326] on span "Sauvegarder" at bounding box center [1033, 322] width 65 height 17
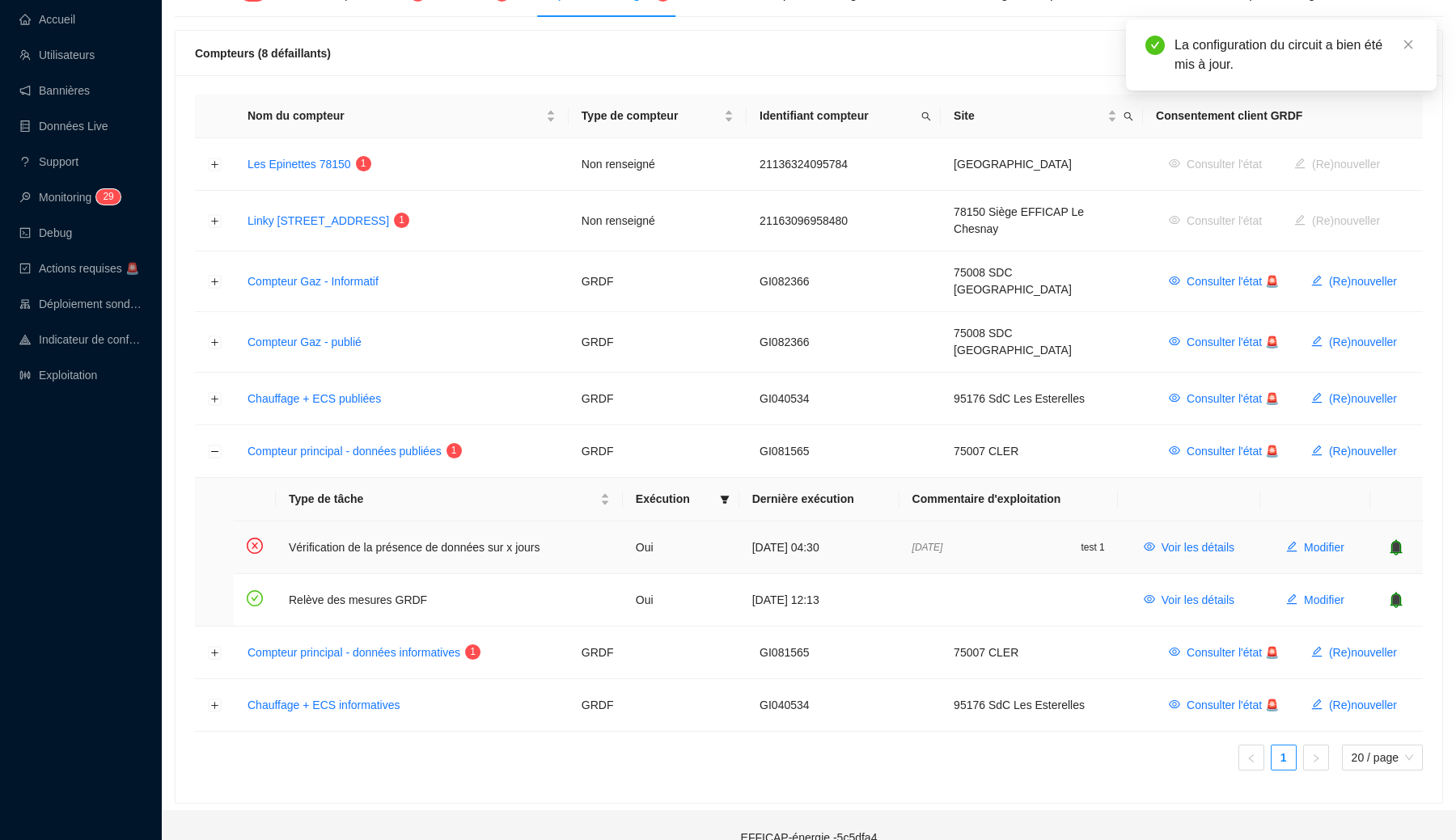
drag, startPoint x: 909, startPoint y: 523, endPoint x: 975, endPoint y: 523, distance: 66.0
click at [975, 541] on div "06-10-2025 test 1" at bounding box center [1008, 547] width 192 height 13
drag, startPoint x: 1101, startPoint y: 526, endPoint x: 1051, endPoint y: 526, distance: 50.0
click at [1051, 526] on td "06-10-2025 test 1" at bounding box center [1009, 548] width 218 height 53
click at [1051, 541] on div "06-10-2025 test 1" at bounding box center [1008, 547] width 192 height 13
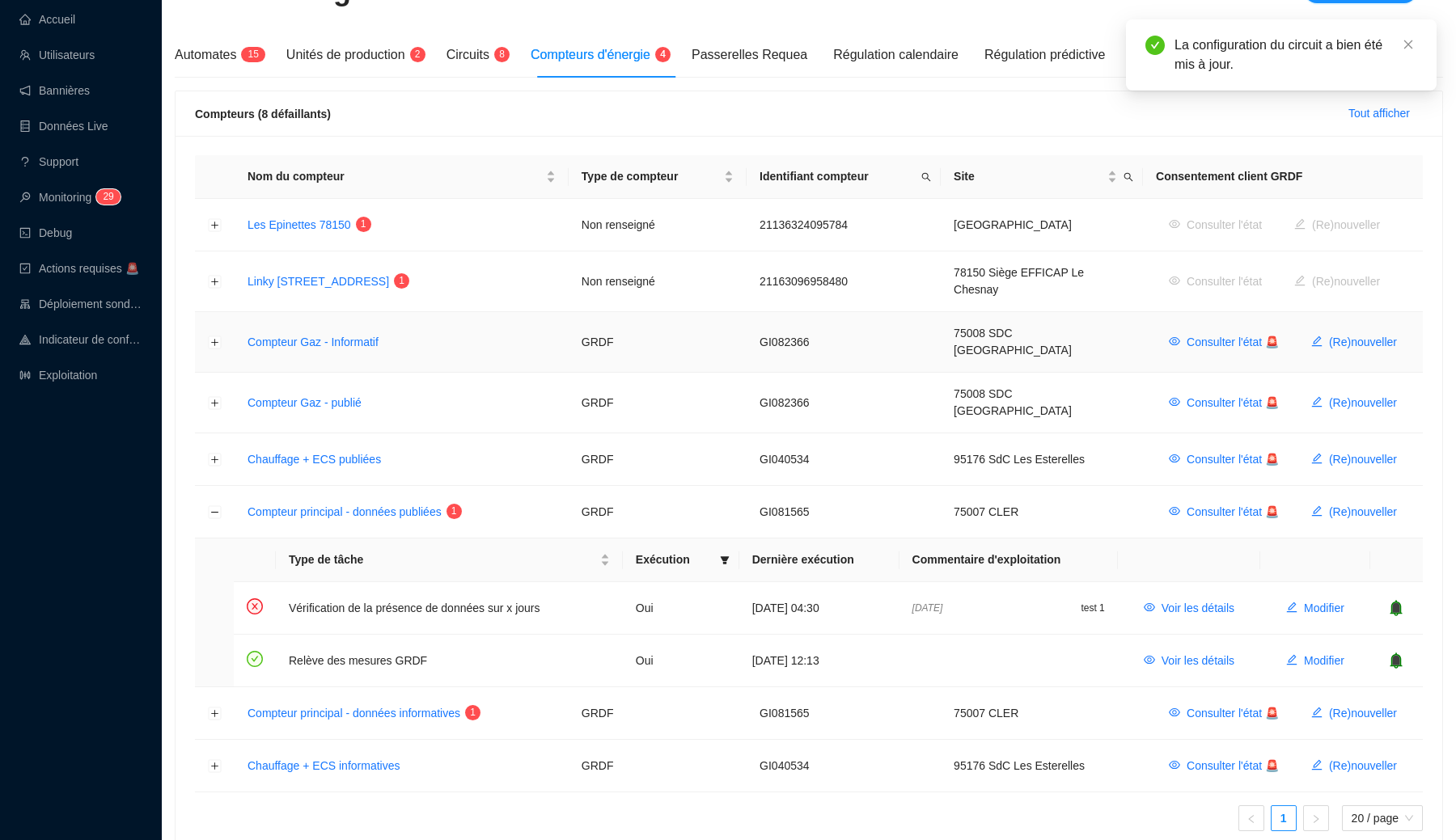
scroll to position [236, 0]
click at [1408, 49] on icon "close" at bounding box center [1407, 44] width 11 height 11
click at [779, 74] on div "Passerelles Requea" at bounding box center [749, 55] width 116 height 45
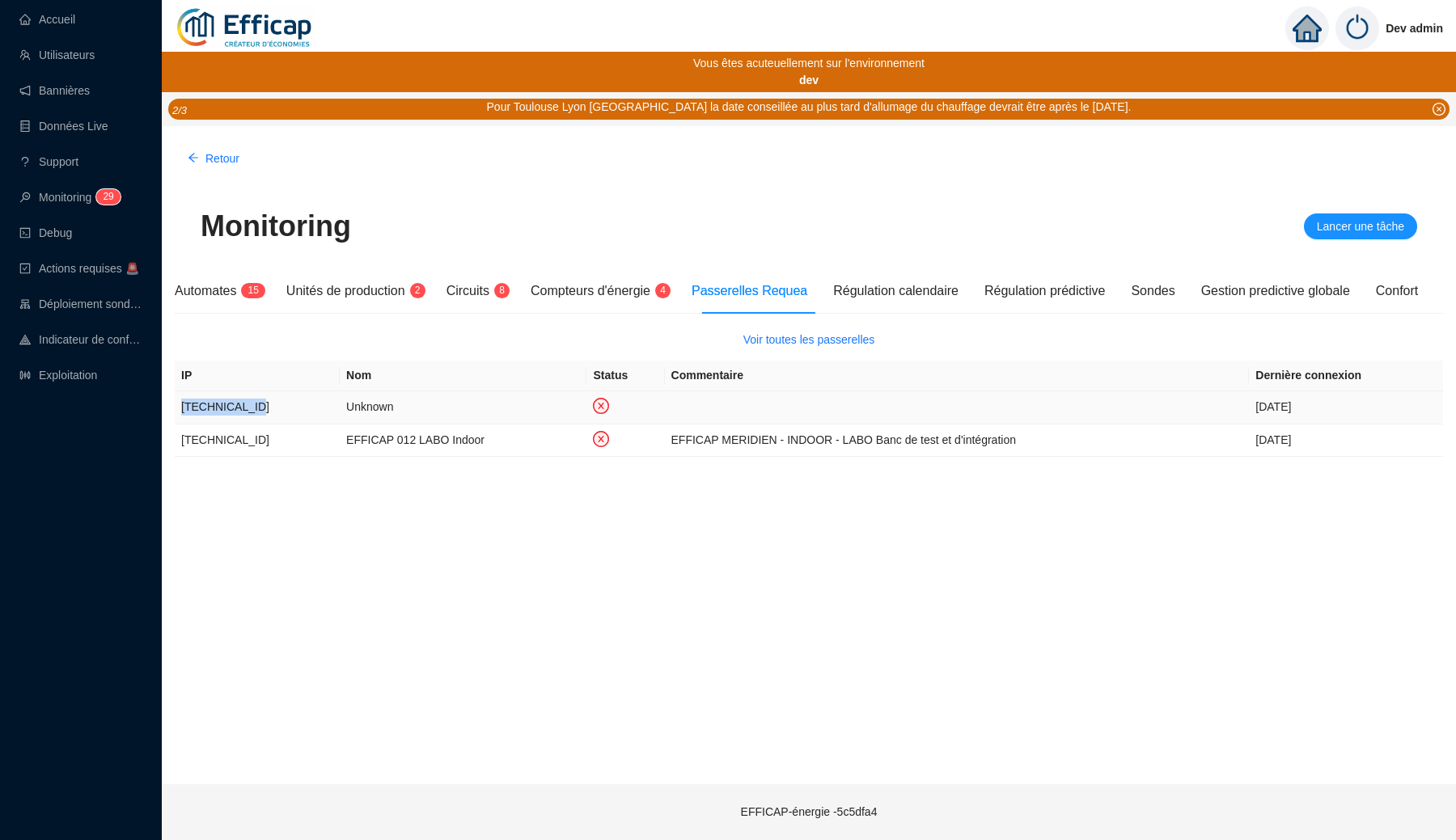
drag, startPoint x: 180, startPoint y: 404, endPoint x: 266, endPoint y: 409, distance: 86.1
click at [266, 409] on td "10.141.22.155" at bounding box center [257, 408] width 165 height 34
click at [181, 407] on td "10.141.22.155" at bounding box center [257, 408] width 165 height 34
click at [183, 407] on td "10.141.22.155" at bounding box center [257, 408] width 165 height 34
drag, startPoint x: 183, startPoint y: 407, endPoint x: 239, endPoint y: 405, distance: 56.0
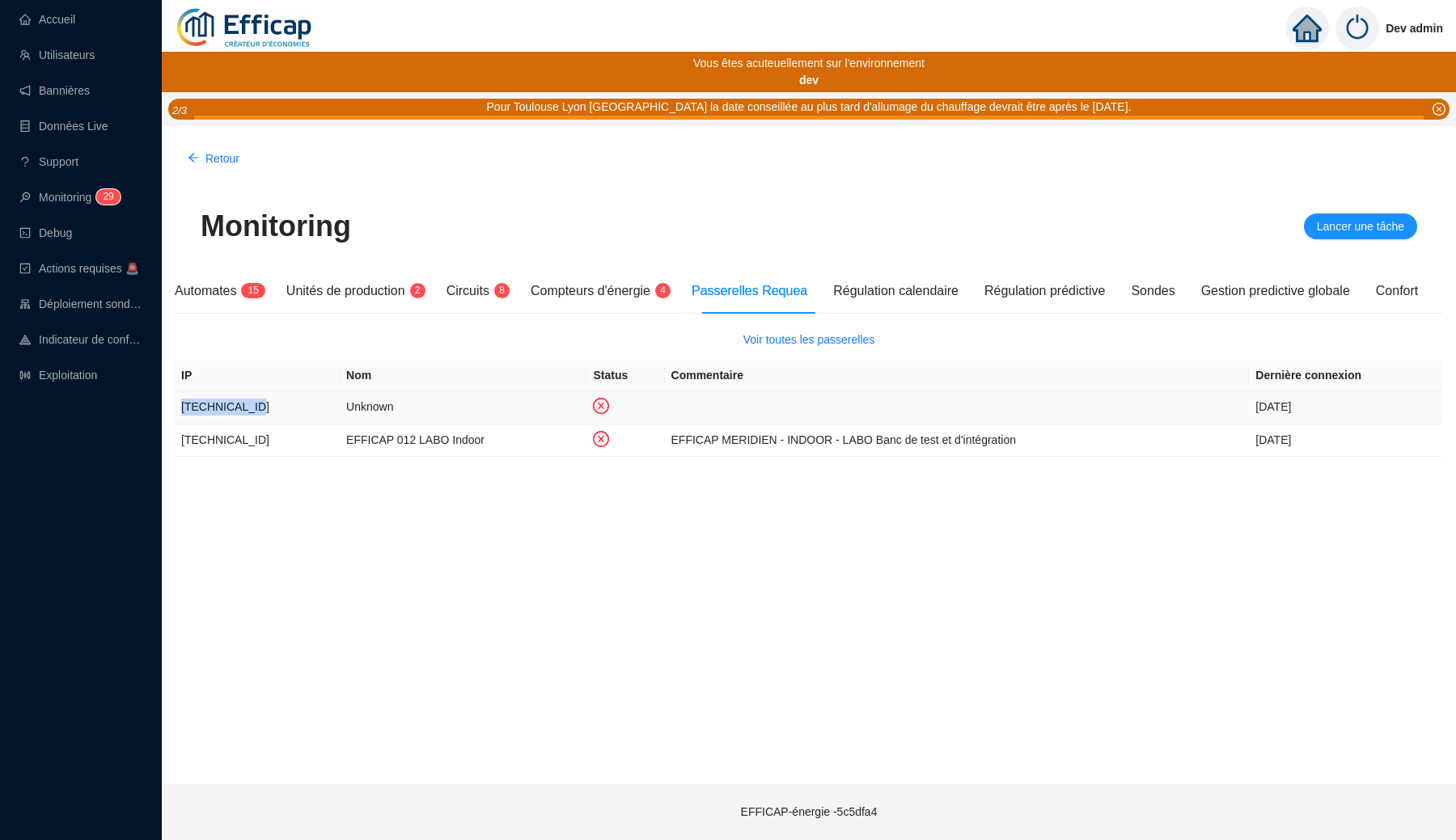
click at [239, 405] on td "10.141.22.155" at bounding box center [257, 408] width 165 height 34
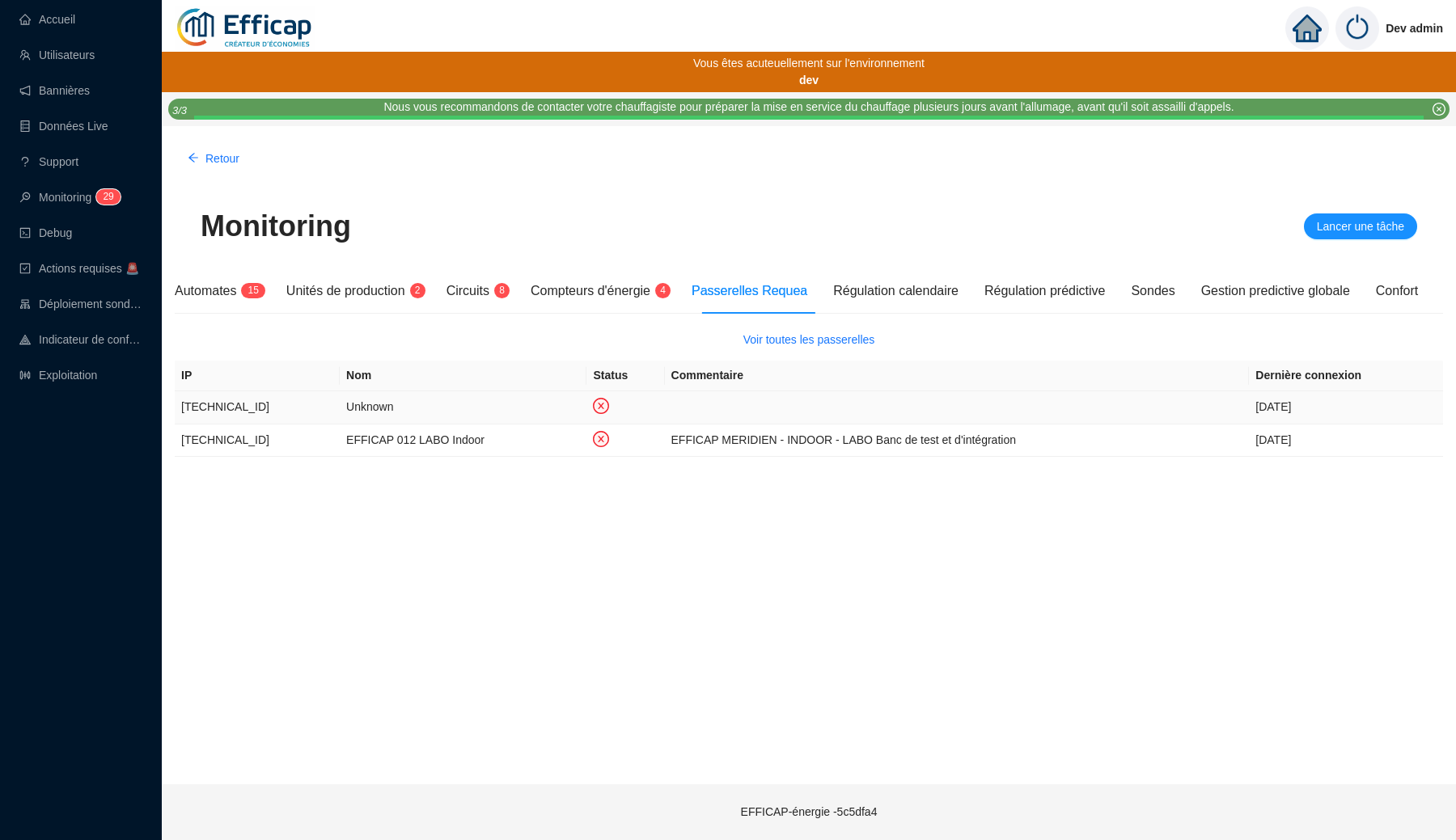
click at [340, 414] on td "Unknown" at bounding box center [463, 408] width 247 height 34
click at [351, 407] on td "Unknown" at bounding box center [463, 408] width 247 height 34
click at [232, 407] on td "10.141.22.155" at bounding box center [257, 408] width 165 height 34
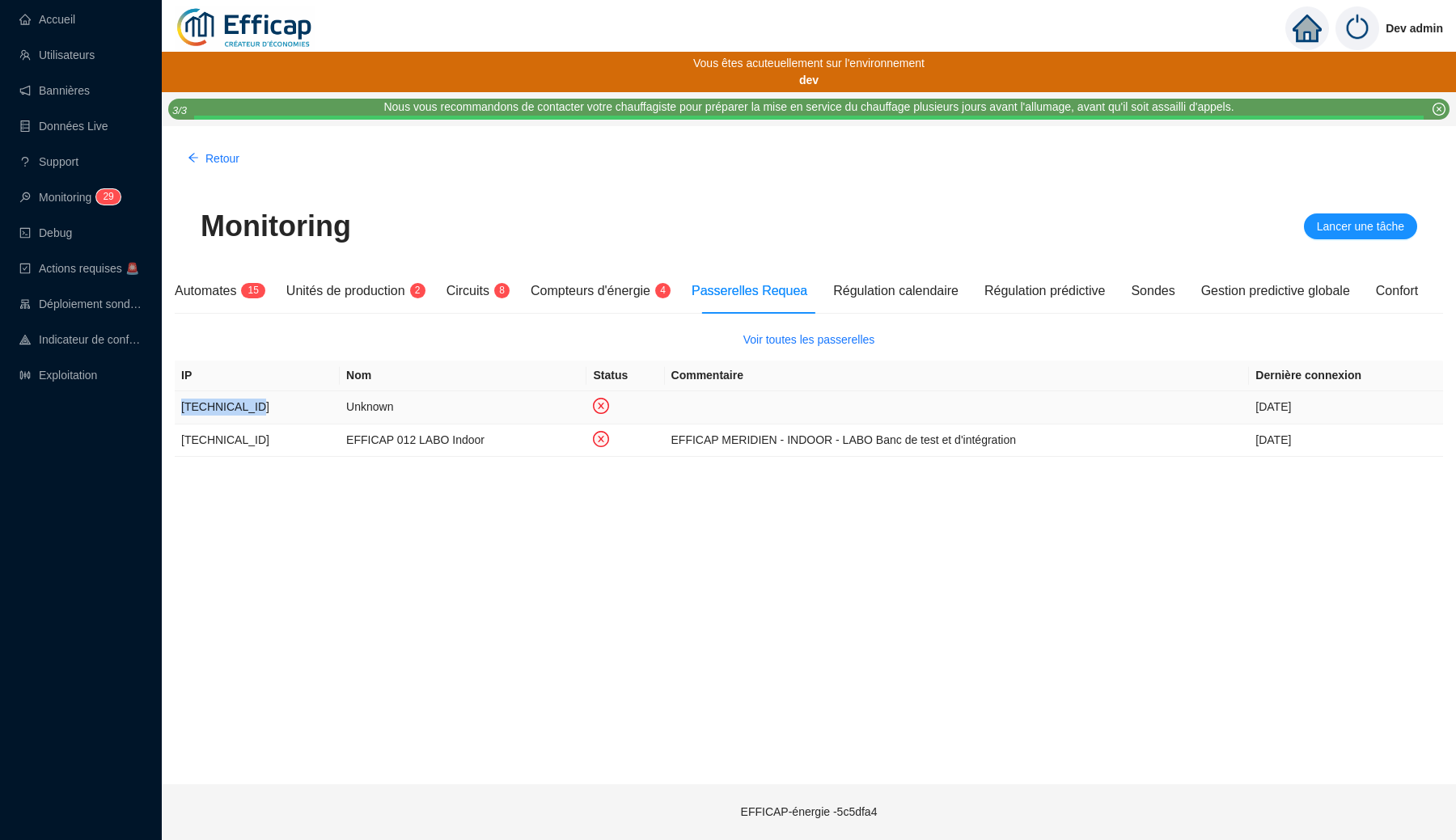
click at [232, 407] on td "10.141.22.155" at bounding box center [257, 408] width 165 height 34
click at [340, 404] on td "Unknown" at bounding box center [463, 408] width 247 height 34
drag, startPoint x: 325, startPoint y: 404, endPoint x: 342, endPoint y: 410, distance: 18.0
click at [342, 410] on td "Unknown" at bounding box center [463, 408] width 247 height 34
click at [357, 409] on td "Unknown" at bounding box center [463, 408] width 247 height 34
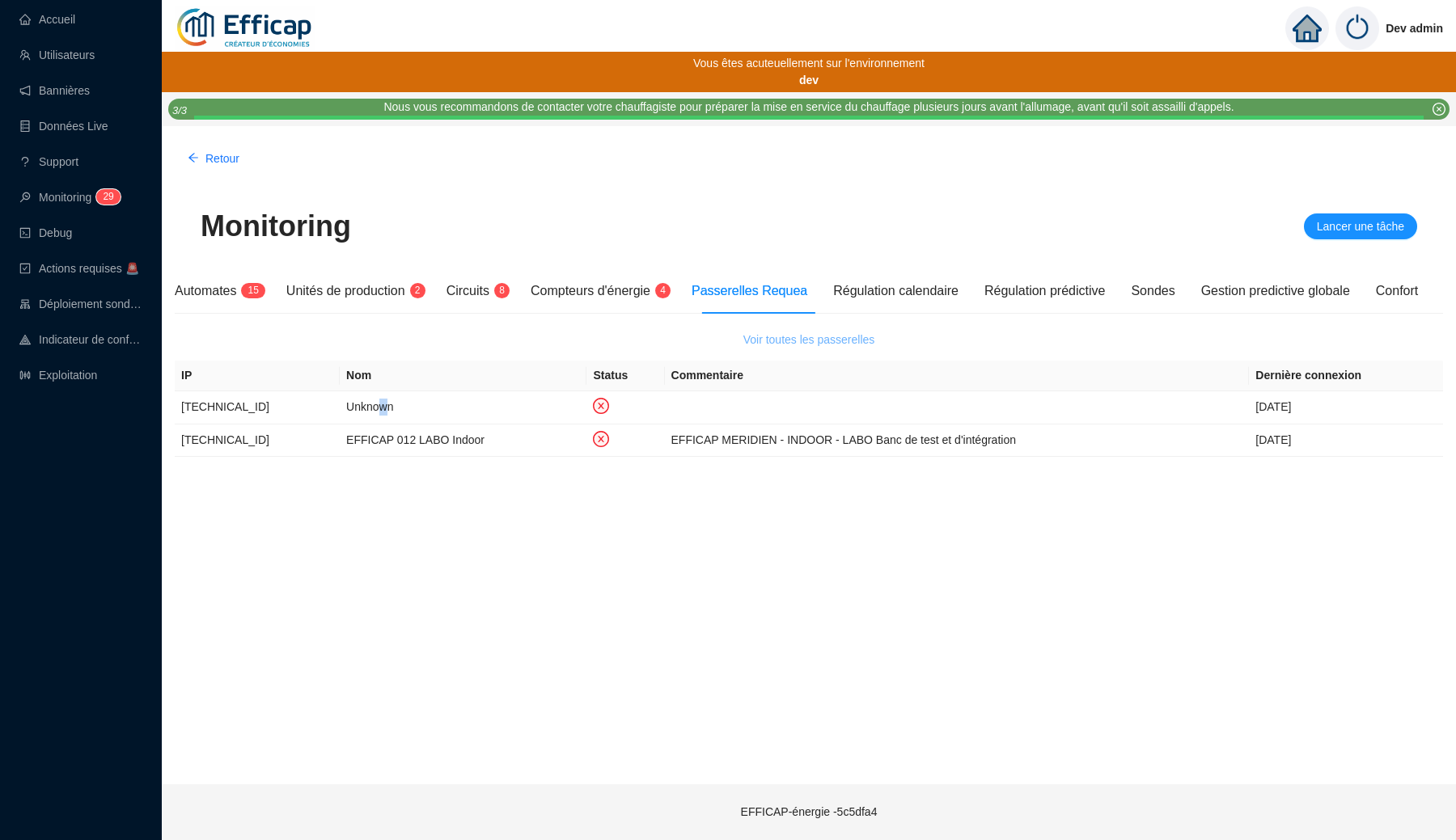
click at [754, 335] on span "Voir toutes les passerelles" at bounding box center [809, 340] width 132 height 17
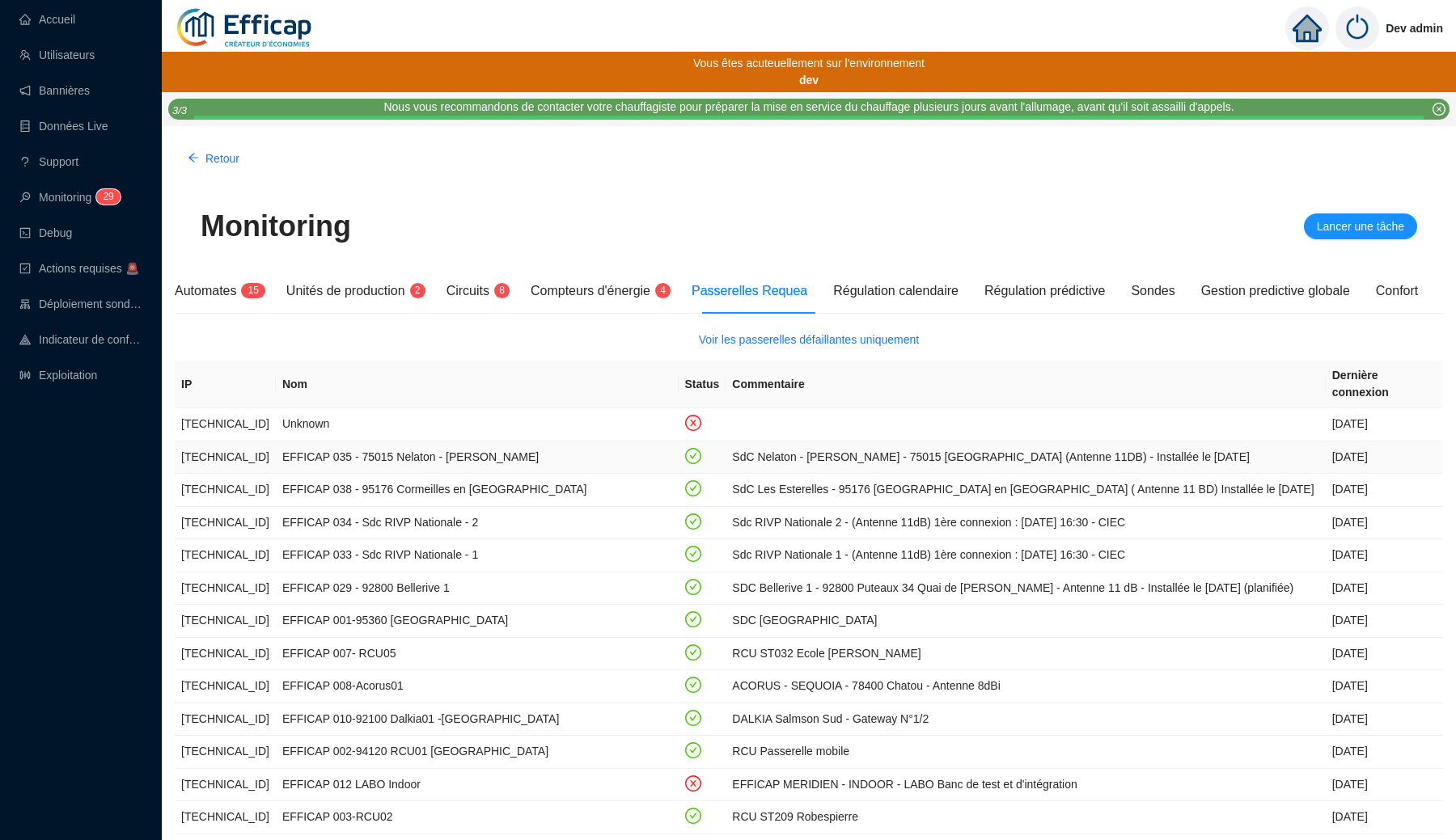
click at [316, 474] on td "EFFICAP 038 - 95176 Cormeilles en Parisis" at bounding box center [478, 491] width 403 height 34
click at [578, 284] on span "Compteurs d'énergie" at bounding box center [590, 290] width 120 height 13
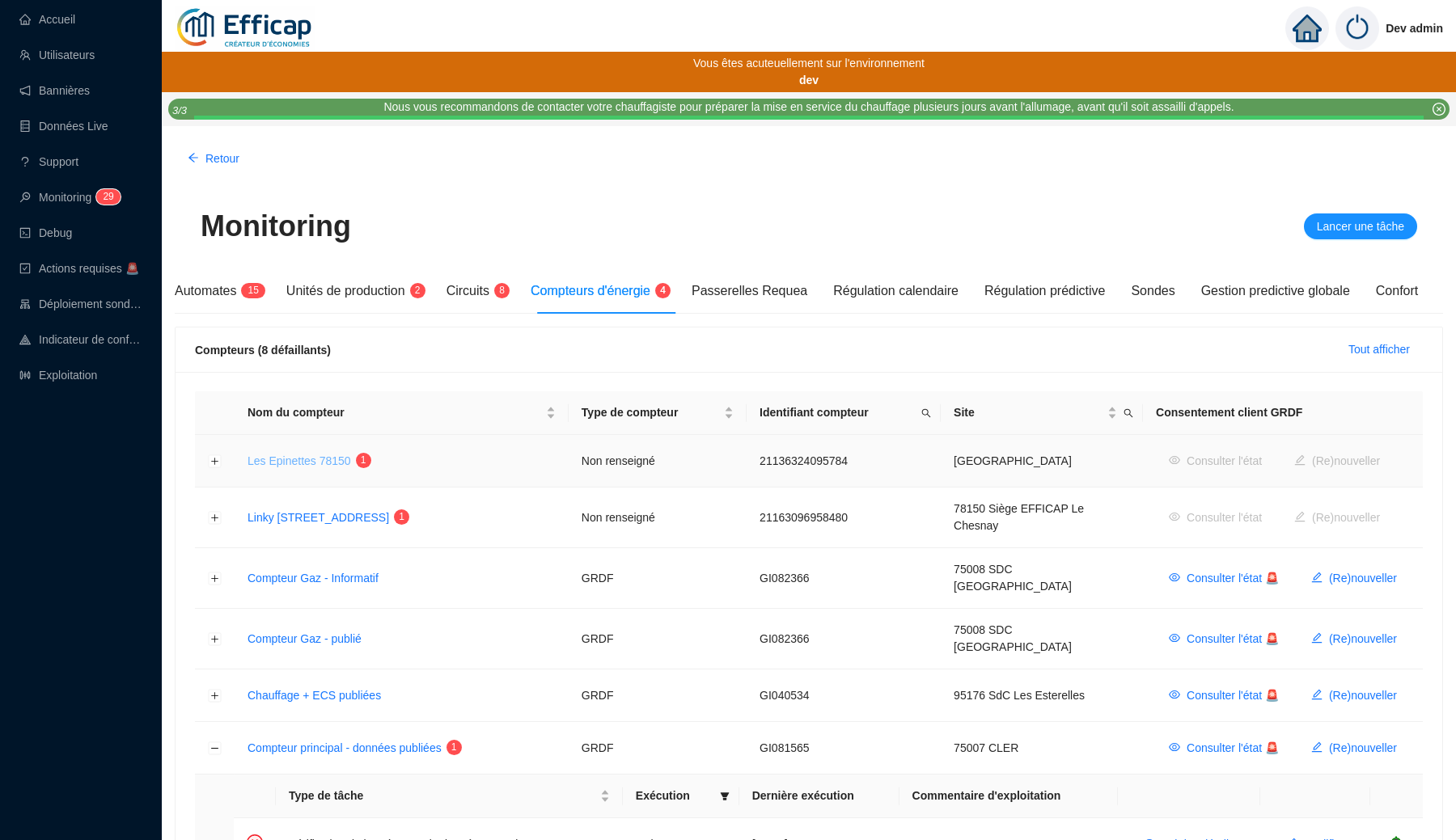
click at [322, 459] on link "Les Epinettes 78150" at bounding box center [299, 461] width 103 height 13
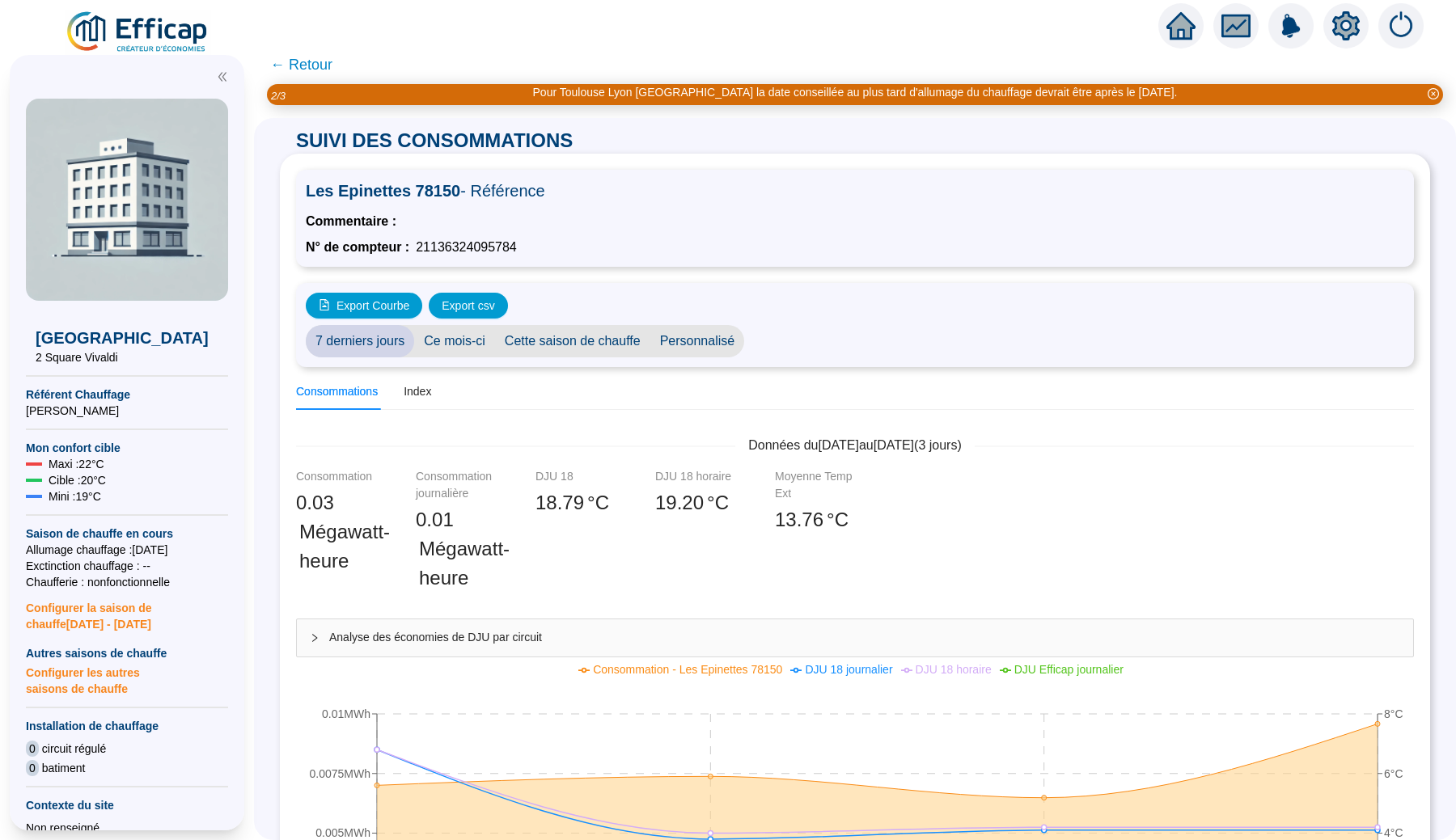
click at [286, 65] on span "← Retour" at bounding box center [301, 65] width 62 height 23
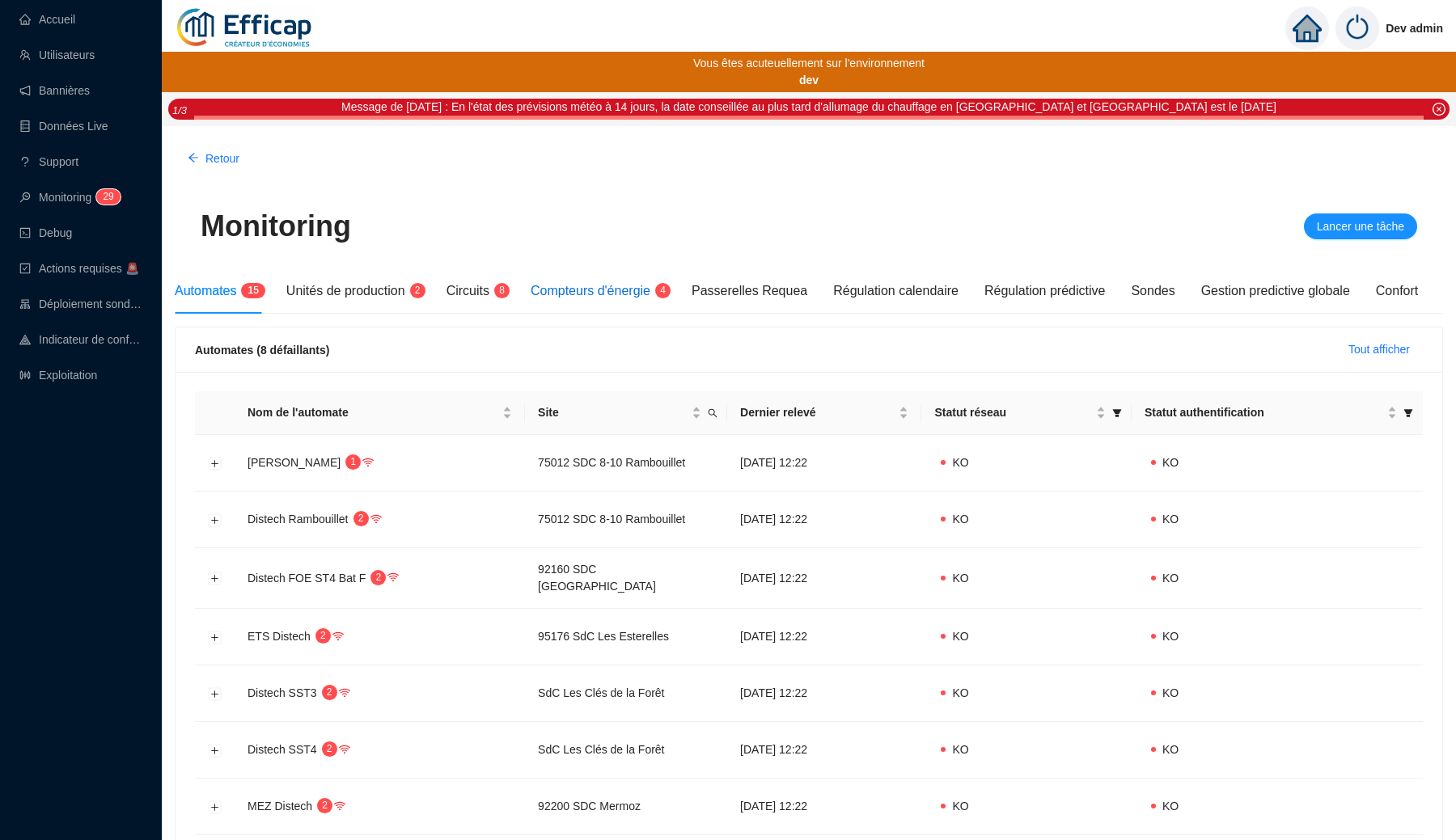
click at [591, 290] on span "Compteurs d'énergie" at bounding box center [590, 290] width 120 height 13
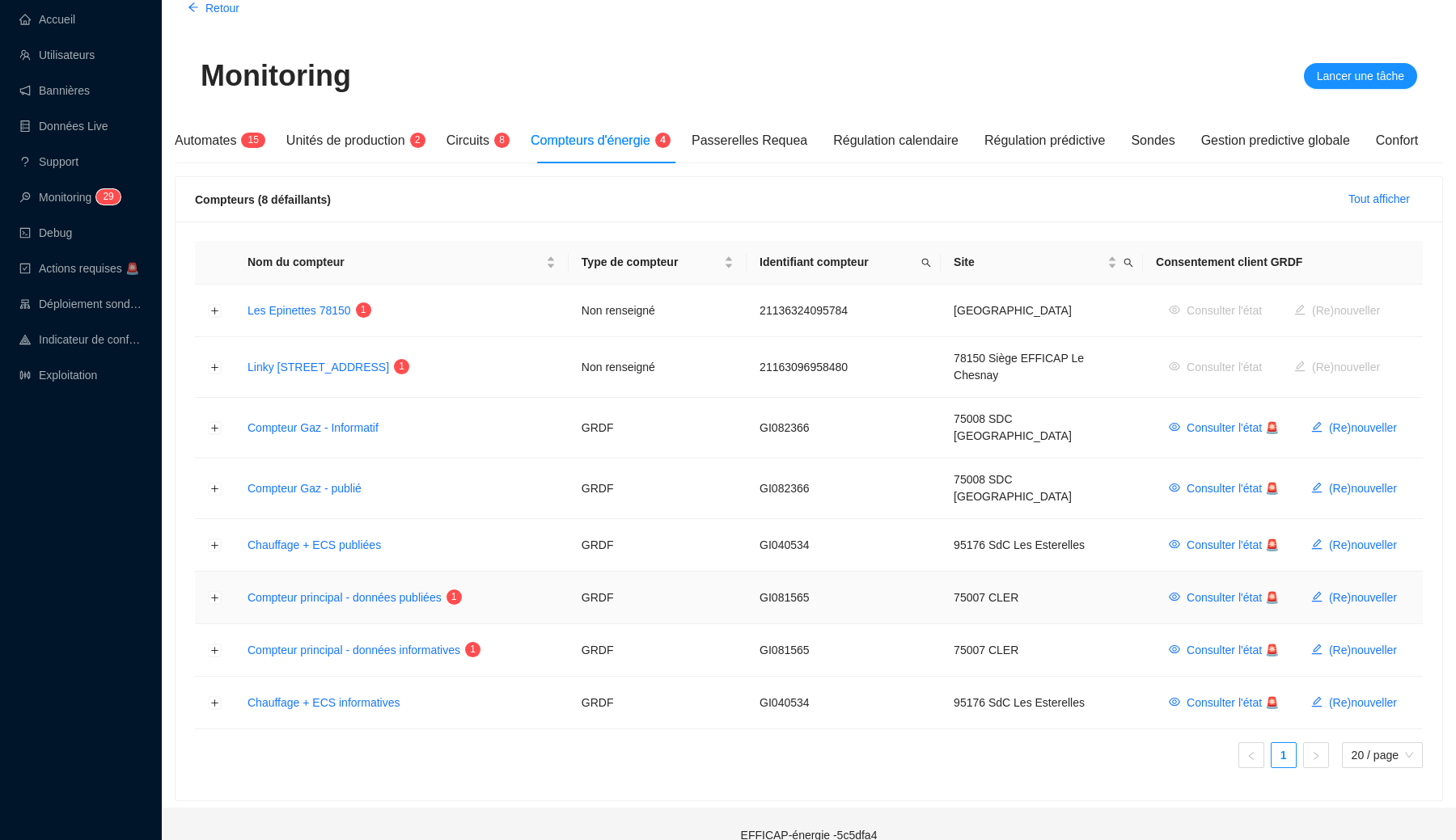
scroll to position [149, 0]
click at [215, 592] on button "Développer la ligne" at bounding box center [215, 598] width 13 height 13
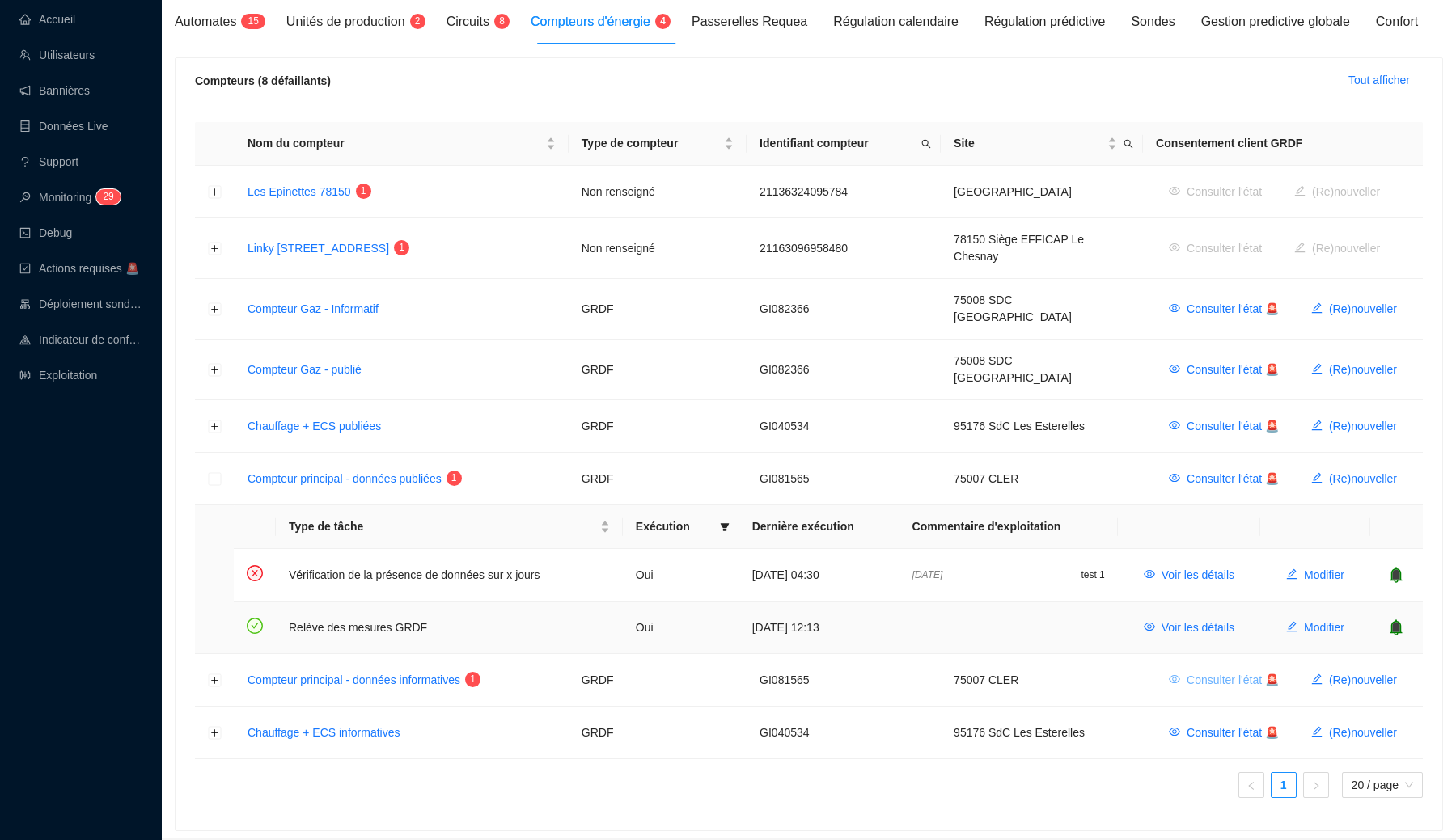
scroll to position [286, 0]
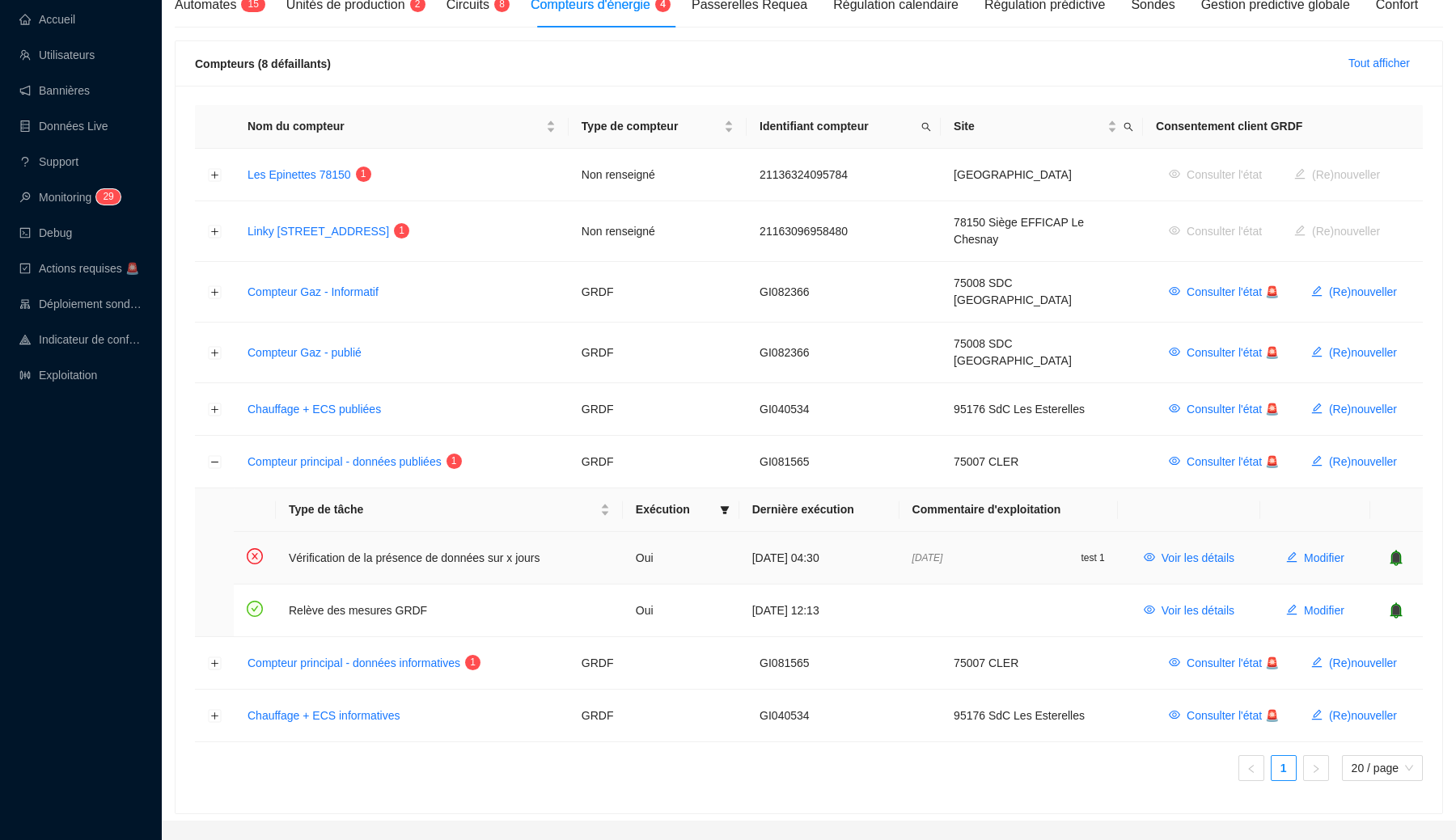
click at [1393, 551] on icon "bell" at bounding box center [1396, 556] width 11 height 11
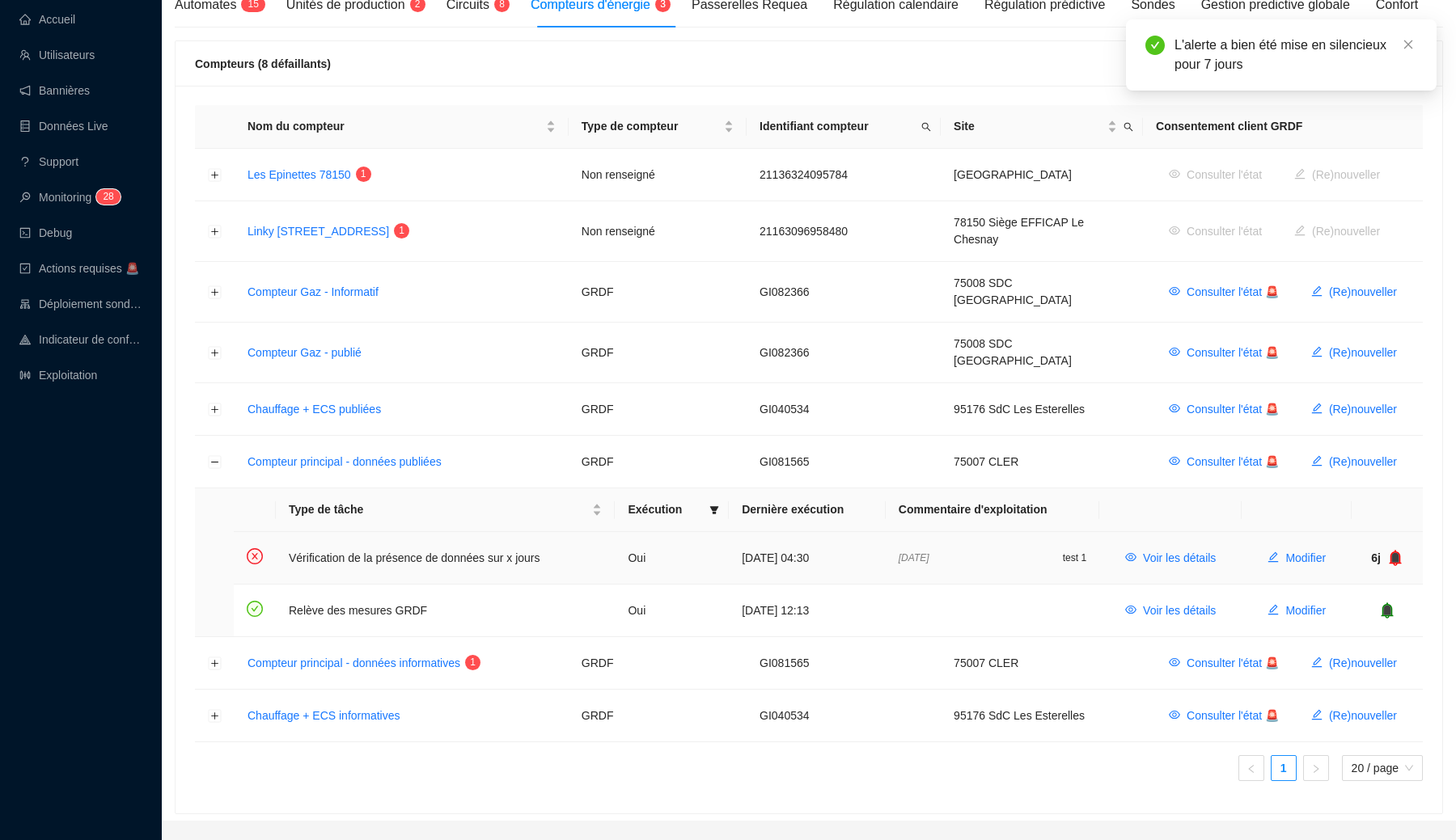
click at [1399, 551] on icon "bell" at bounding box center [1396, 556] width 11 height 11
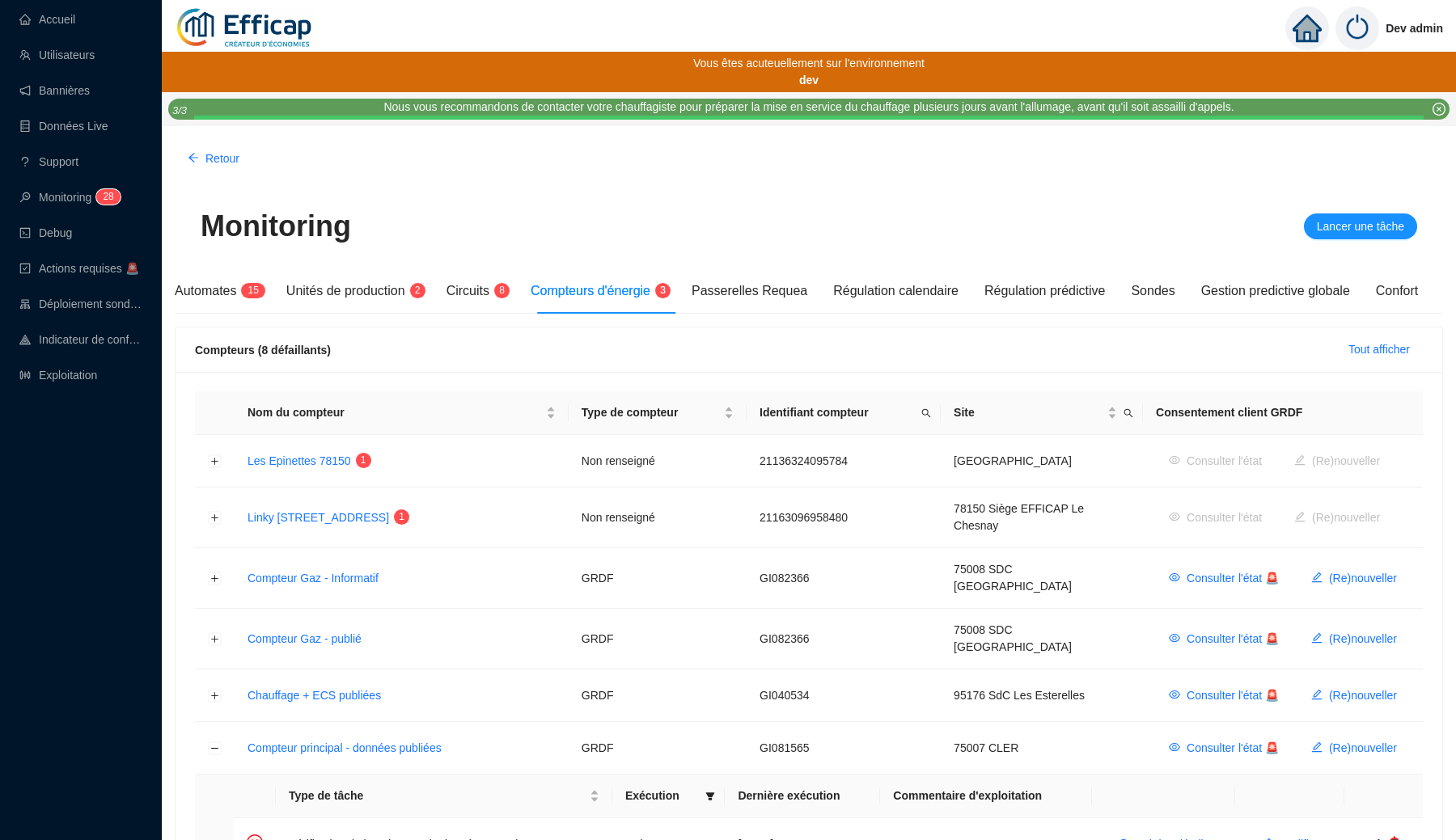
scroll to position [0, 0]
